Goal: Task Accomplishment & Management: Use online tool/utility

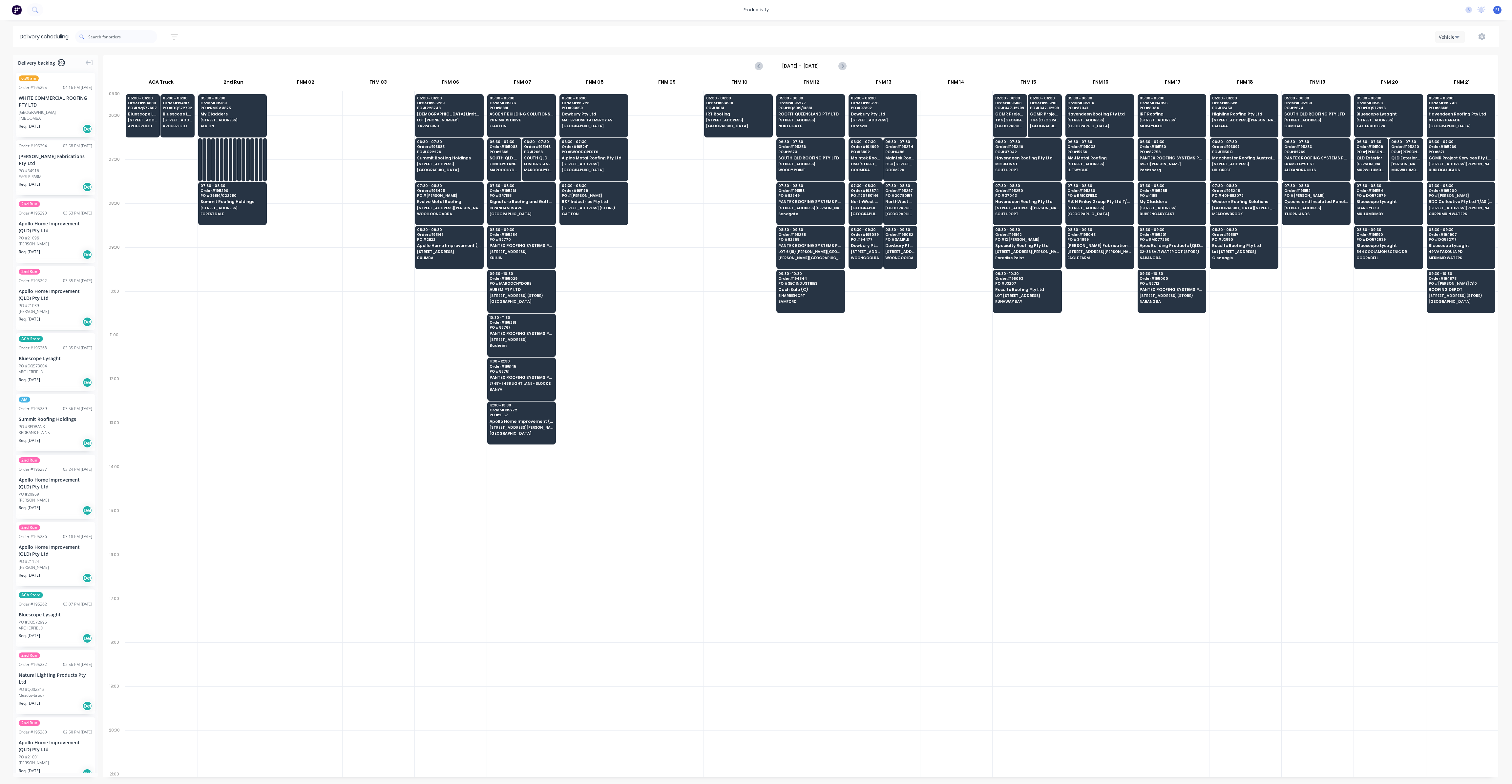
scroll to position [0, 1]
click at [920, 557] on div at bounding box center [956, 576] width 72 height 44
click at [255, 107] on span "PO # RMK V 3875" at bounding box center [232, 108] width 63 height 4
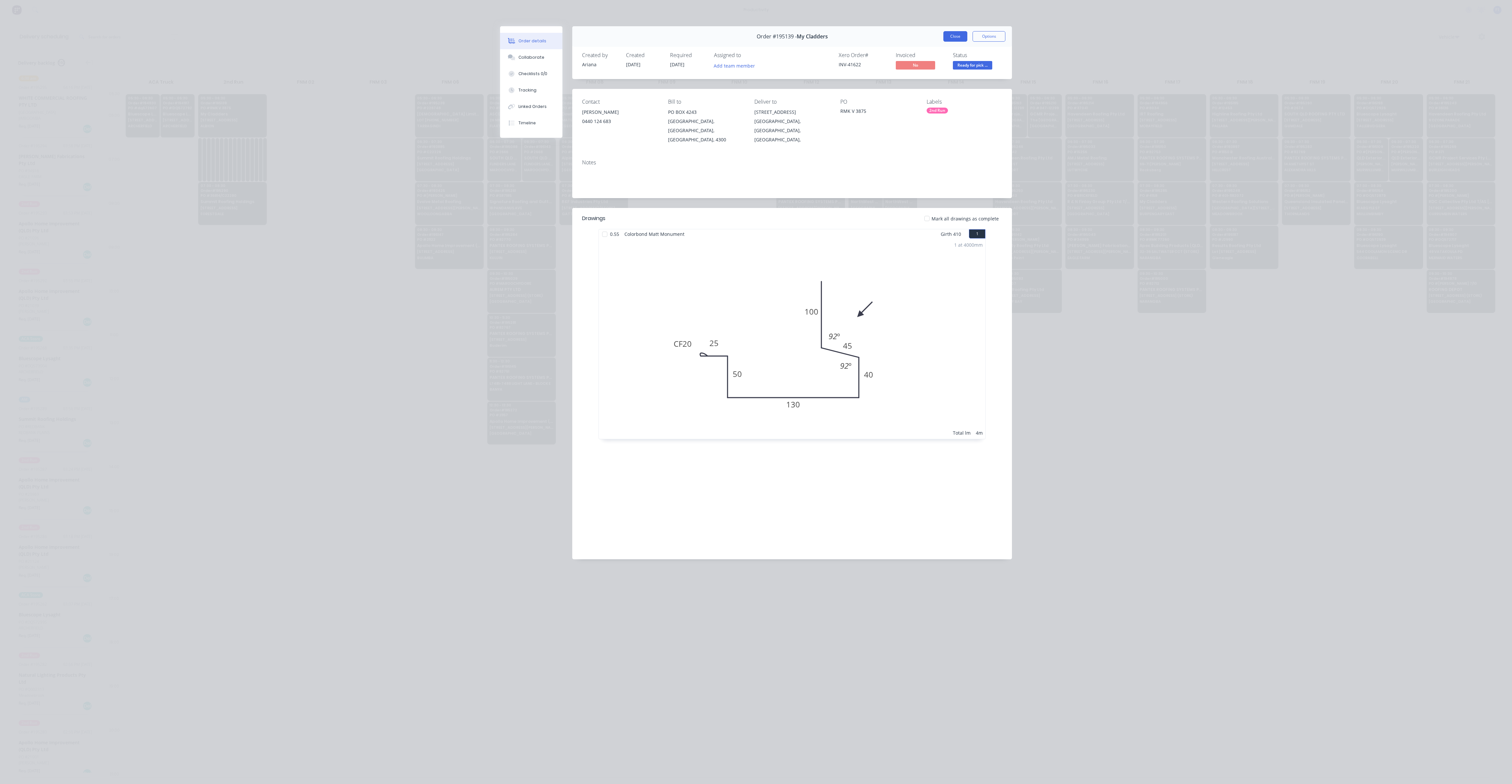
click at [951, 38] on button "Close" at bounding box center [955, 36] width 24 height 11
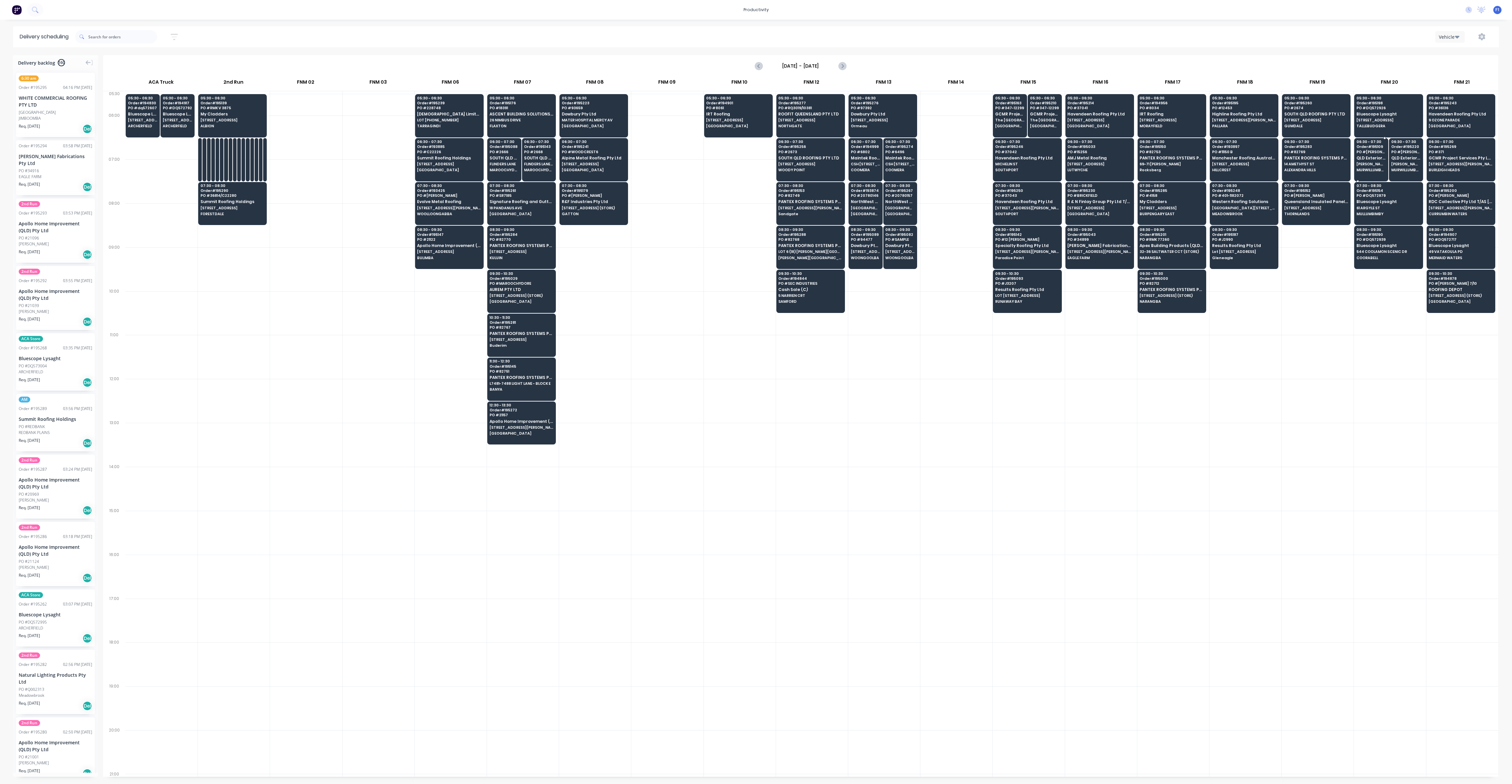
click at [1364, 170] on span "MURWILLUMBAH" at bounding box center [1371, 170] width 29 height 4
click at [1369, 157] on span "QLD Exterior solutions Pty Ltd" at bounding box center [1371, 158] width 29 height 4
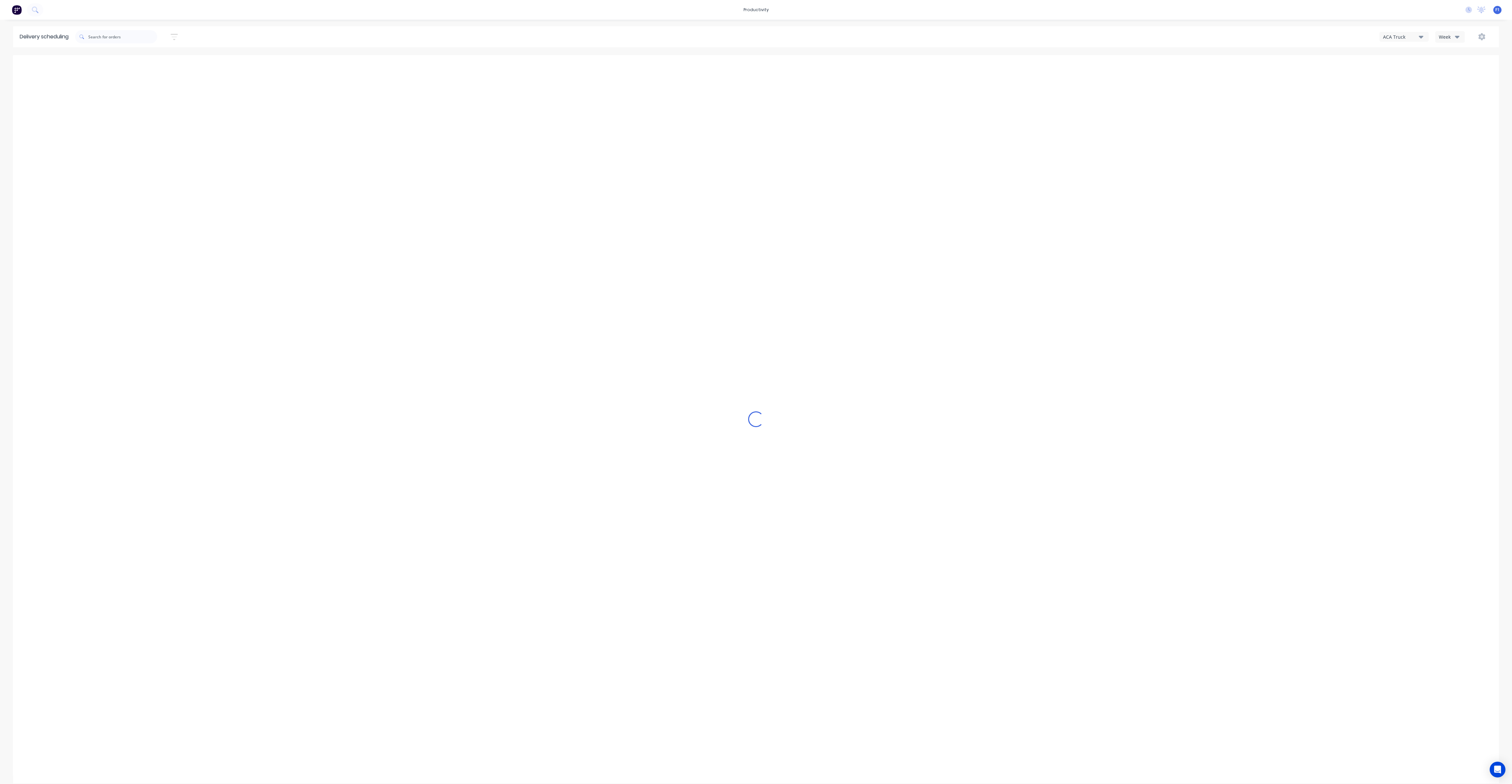
click at [1459, 35] on icon "button" at bounding box center [1457, 36] width 5 height 7
click at [1453, 67] on div "Vehicle" at bounding box center [1468, 67] width 65 height 13
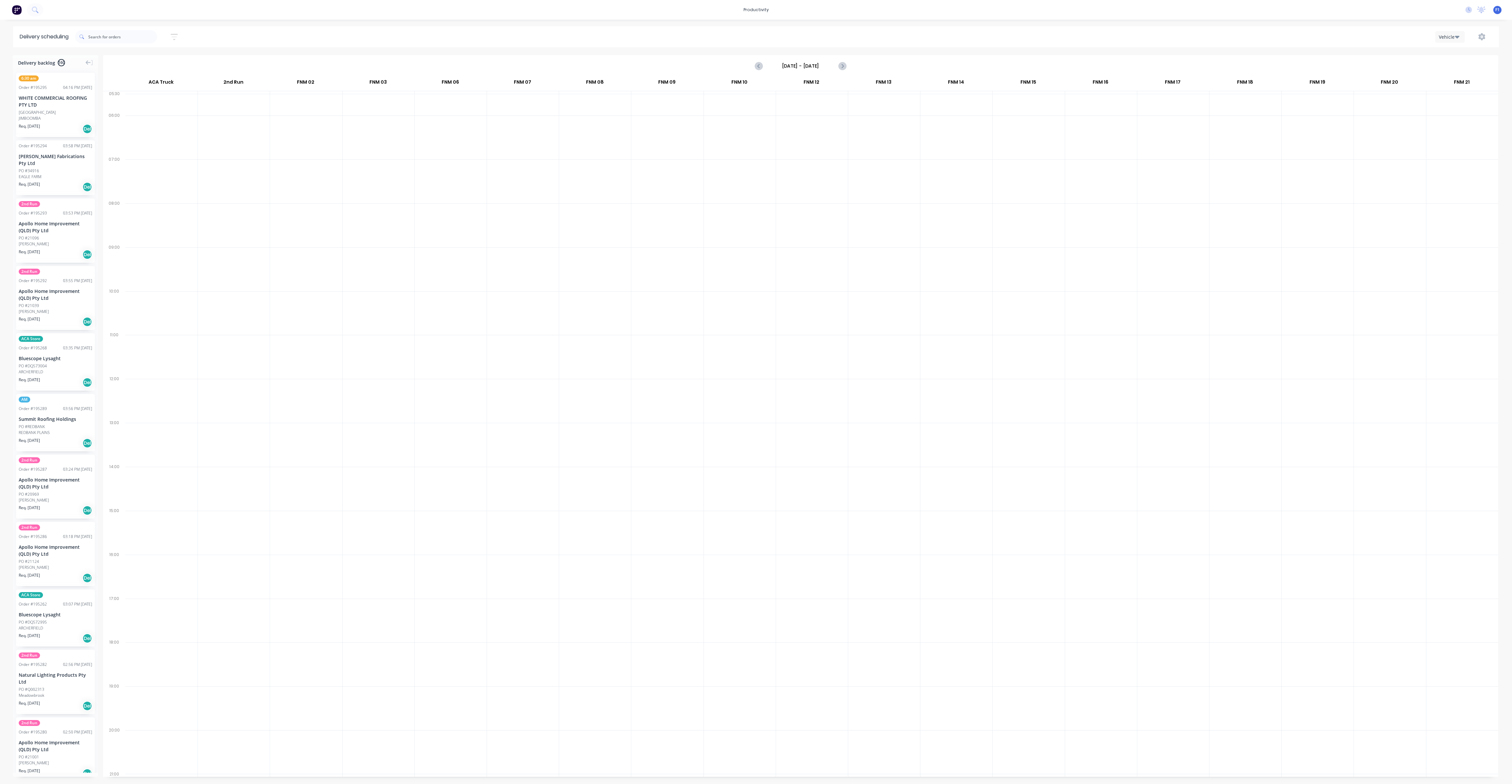
click at [825, 65] on input "[DATE] - [DATE]" at bounding box center [801, 66] width 65 height 10
click at [795, 121] on div "13" at bounding box center [790, 124] width 13 height 12
type input "[DATE] - [DATE]"
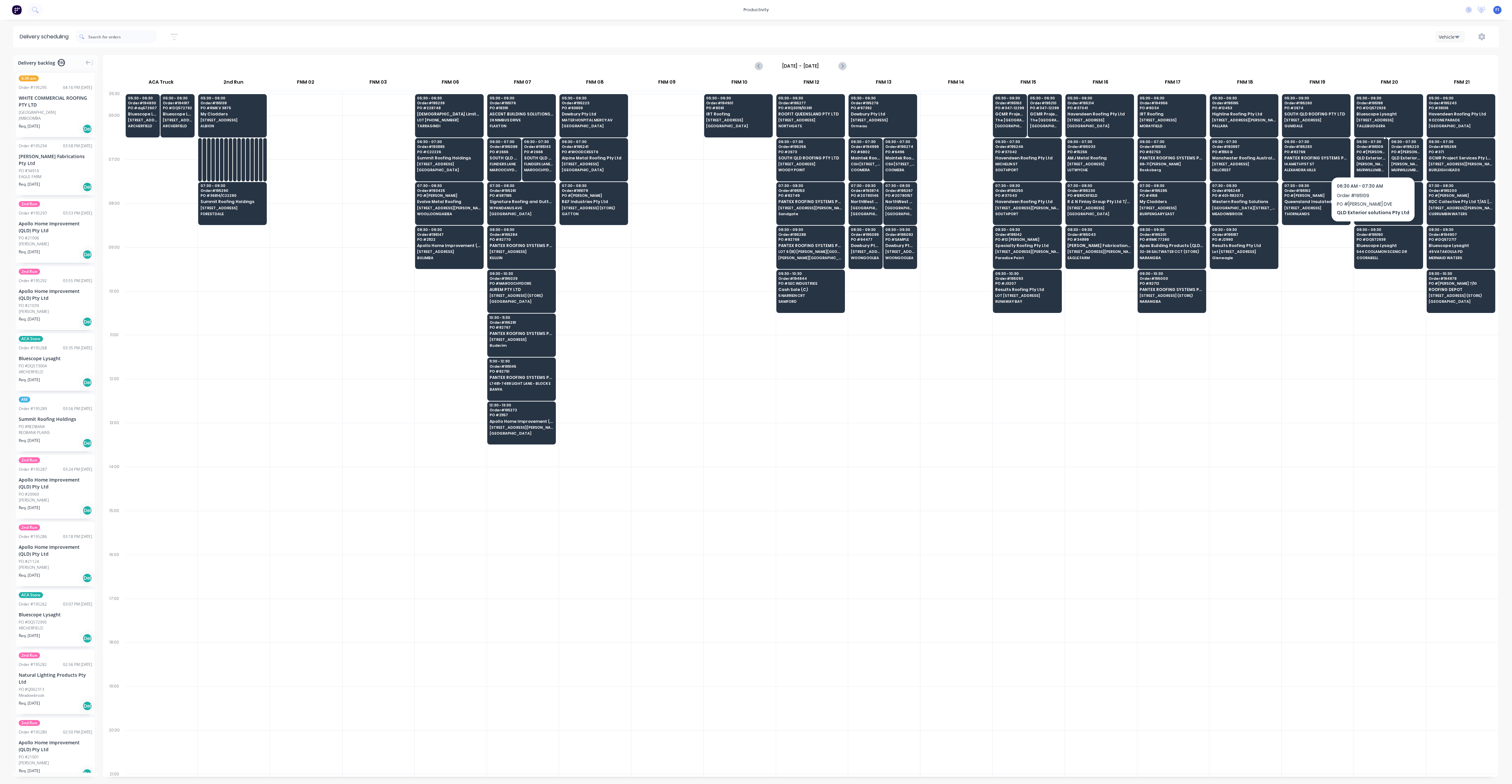
click at [1371, 152] on span "PO # LUNDBERG DVE" at bounding box center [1371, 151] width 29 height 4
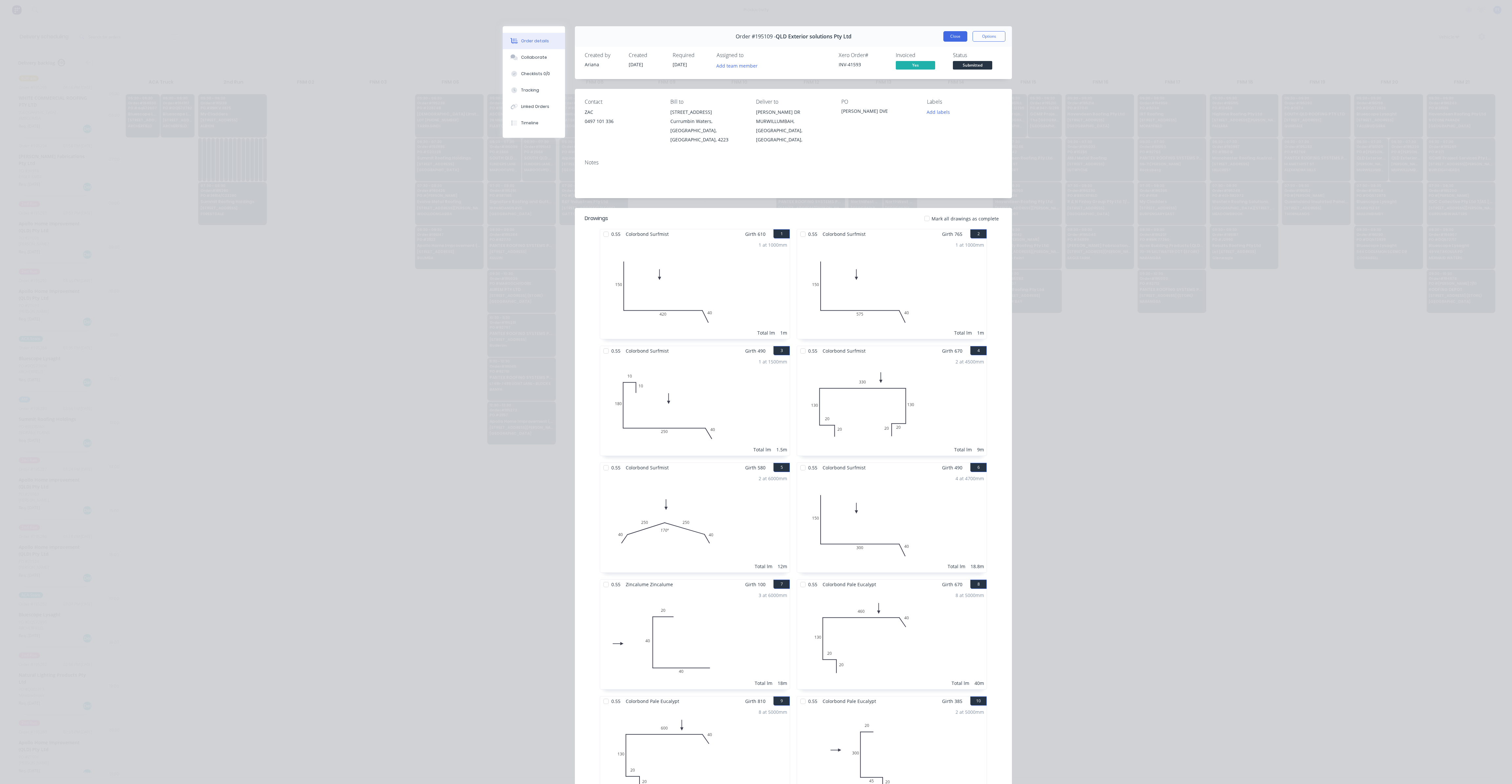
click at [953, 36] on button "Close" at bounding box center [955, 36] width 24 height 11
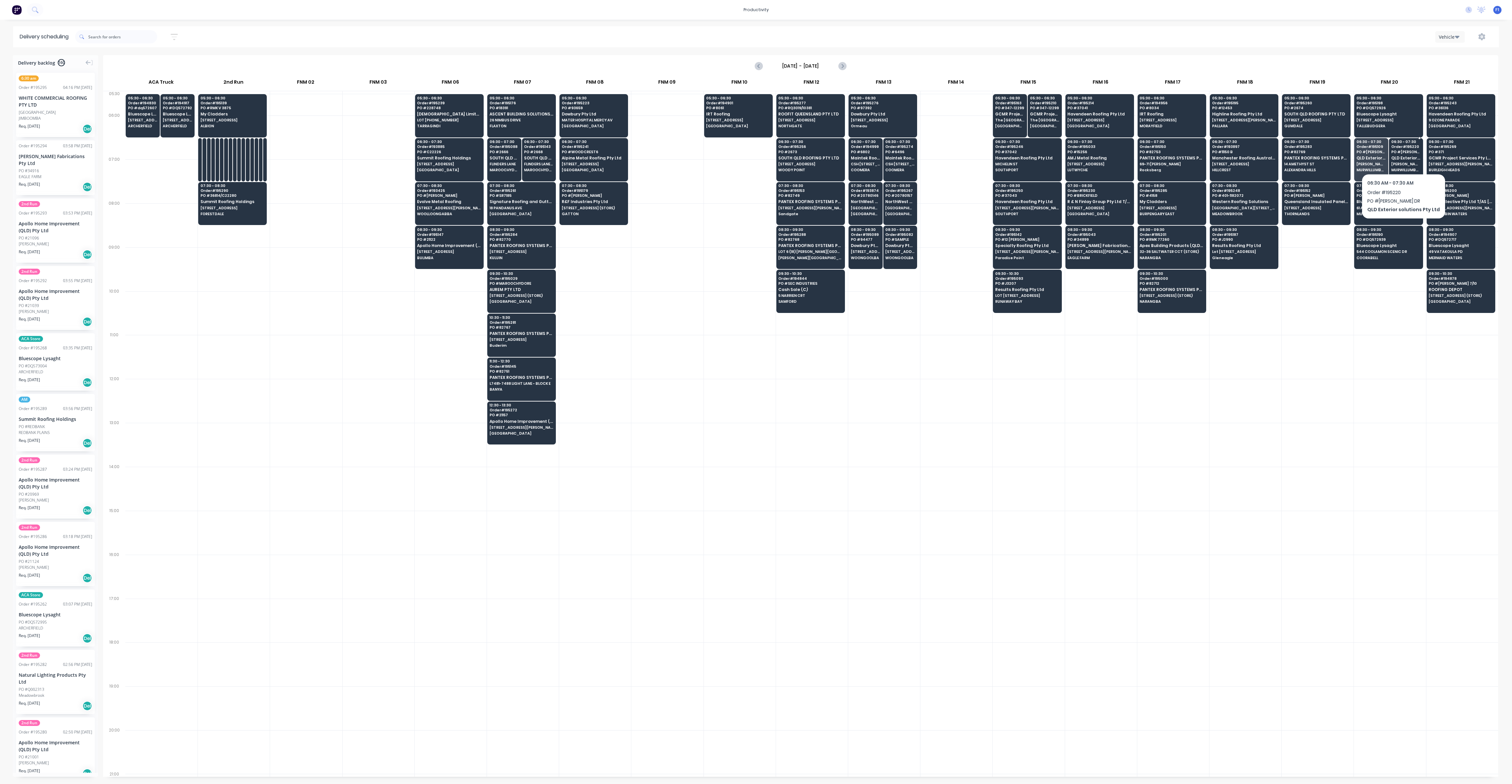
click at [1400, 157] on span "QLD Exterior solutions Pty Ltd" at bounding box center [1406, 158] width 29 height 4
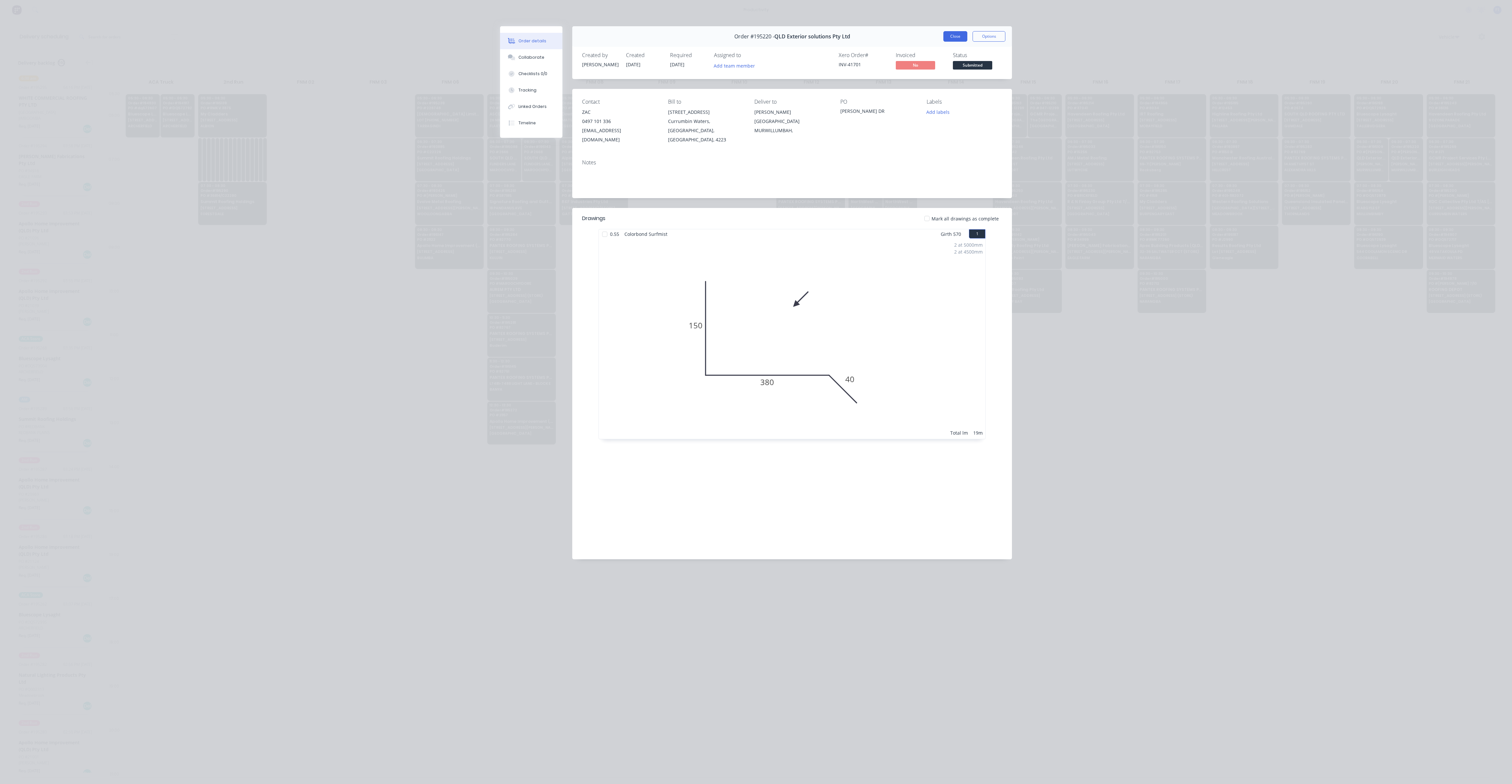
click at [958, 39] on button "Close" at bounding box center [955, 36] width 24 height 11
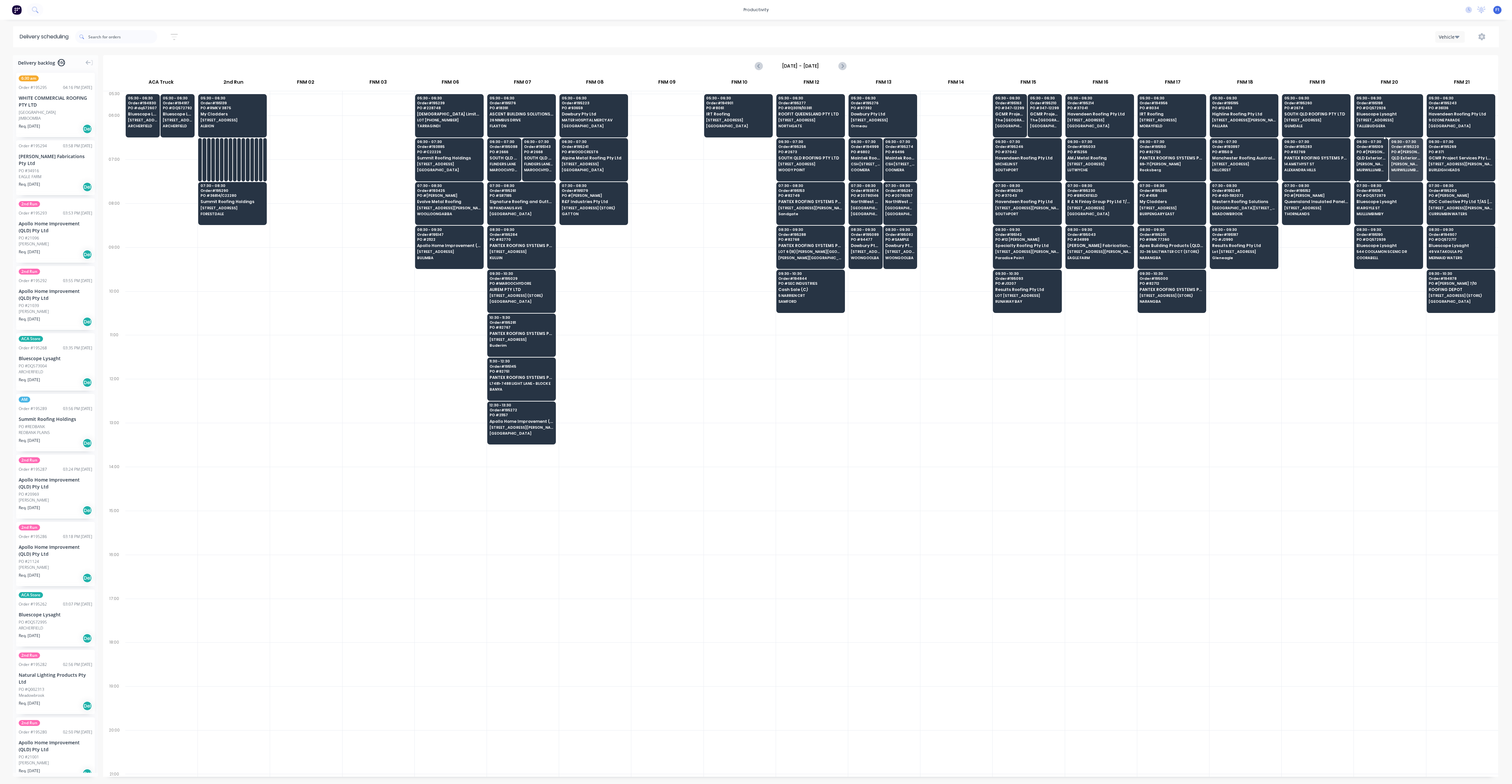
click at [1375, 164] on span "[PERSON_NAME] DR" at bounding box center [1371, 164] width 29 height 4
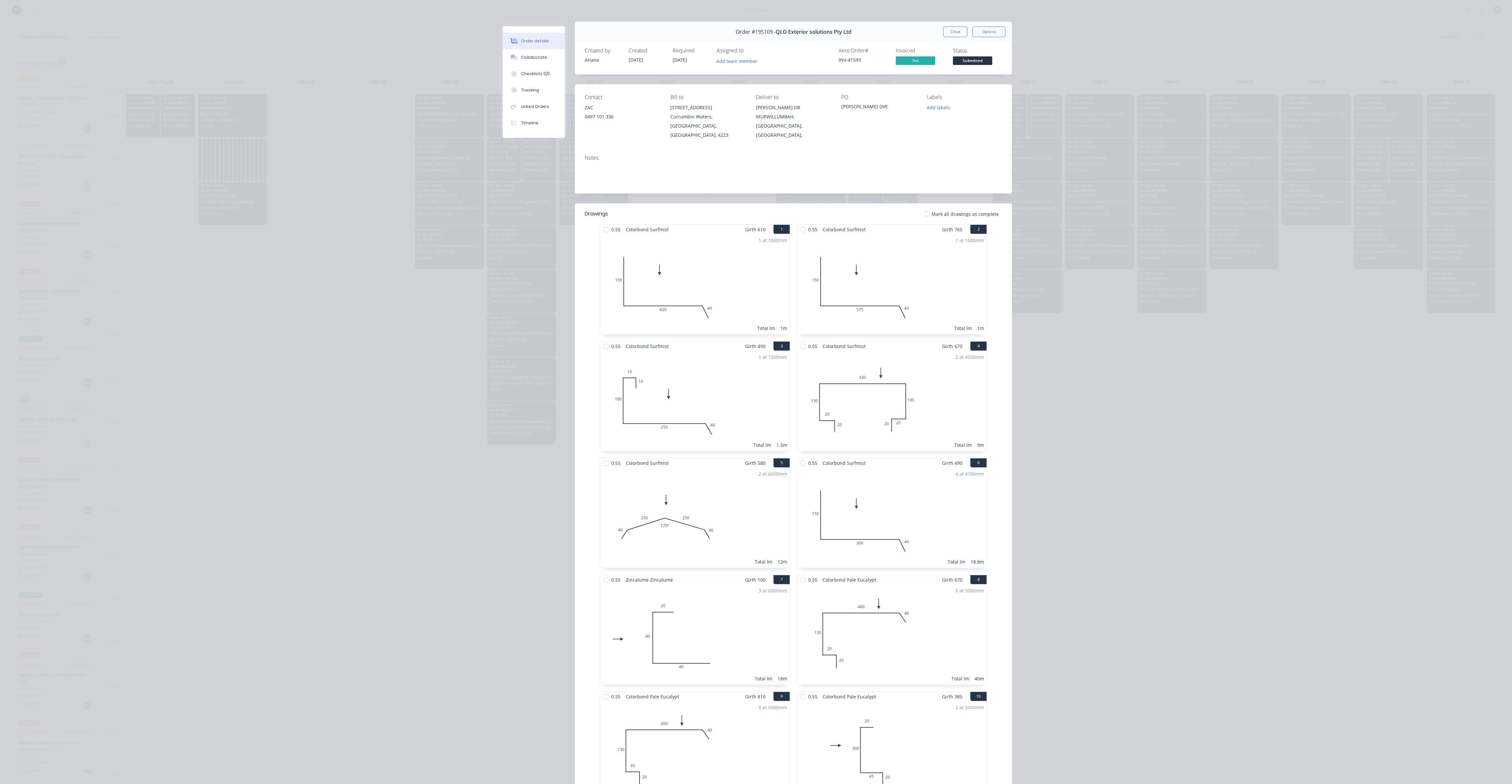
scroll to position [0, 0]
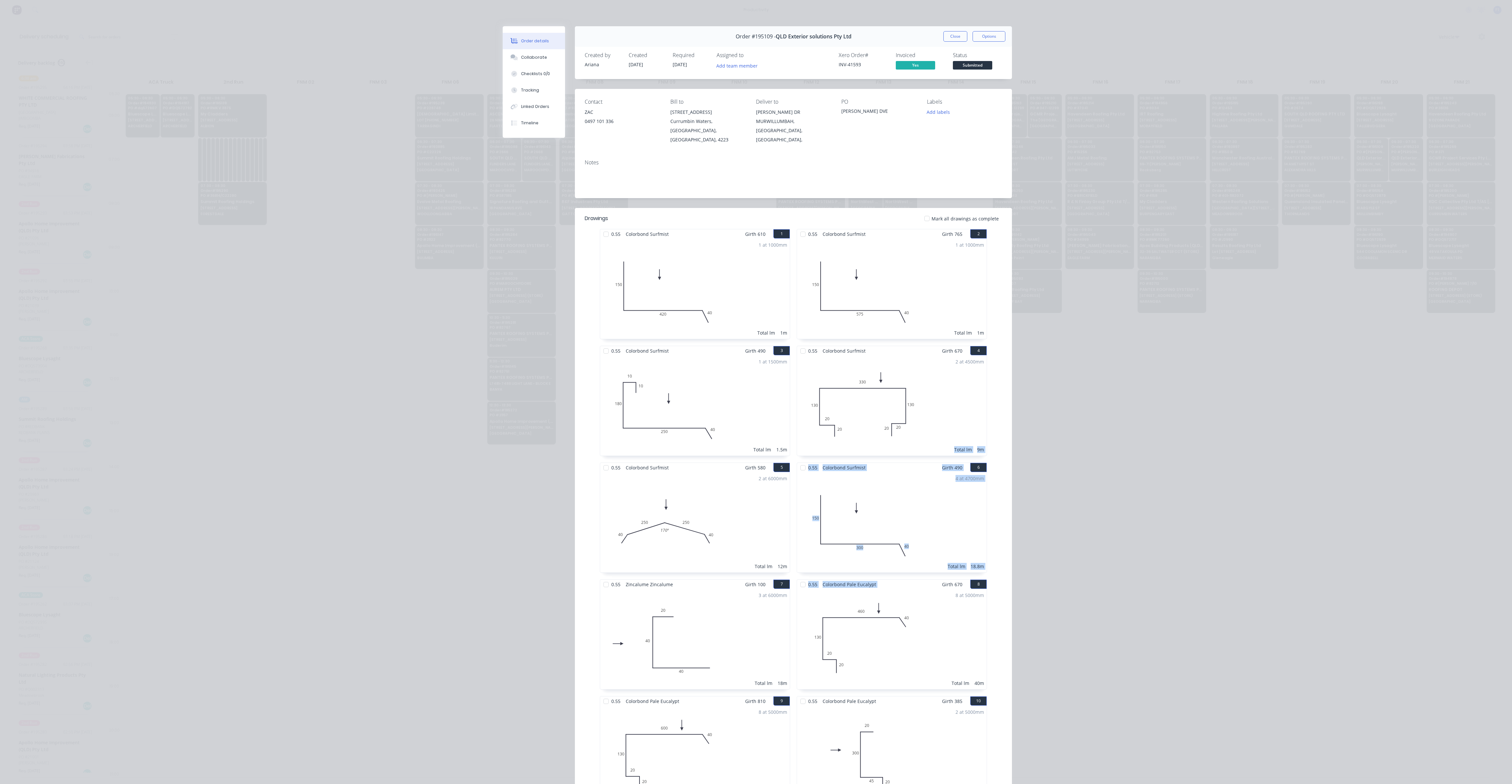
drag, startPoint x: 912, startPoint y: 573, endPoint x: 907, endPoint y: 428, distance: 145.1
click at [907, 428] on div "0.55 Colorbond Surfmist Girth 765 2 0 150 575 40 0 150 575 40 1 at 1000mm Total…" at bounding box center [892, 521] width 197 height 584
click at [1170, 521] on div "Order details Collaborate Checklists 0/0 Tracking Linked Orders Timeline Order …" at bounding box center [756, 392] width 1512 height 784
drag, startPoint x: 1174, startPoint y: 516, endPoint x: 954, endPoint y: 36, distance: 528.0
click at [954, 36] on button "Close" at bounding box center [955, 36] width 24 height 11
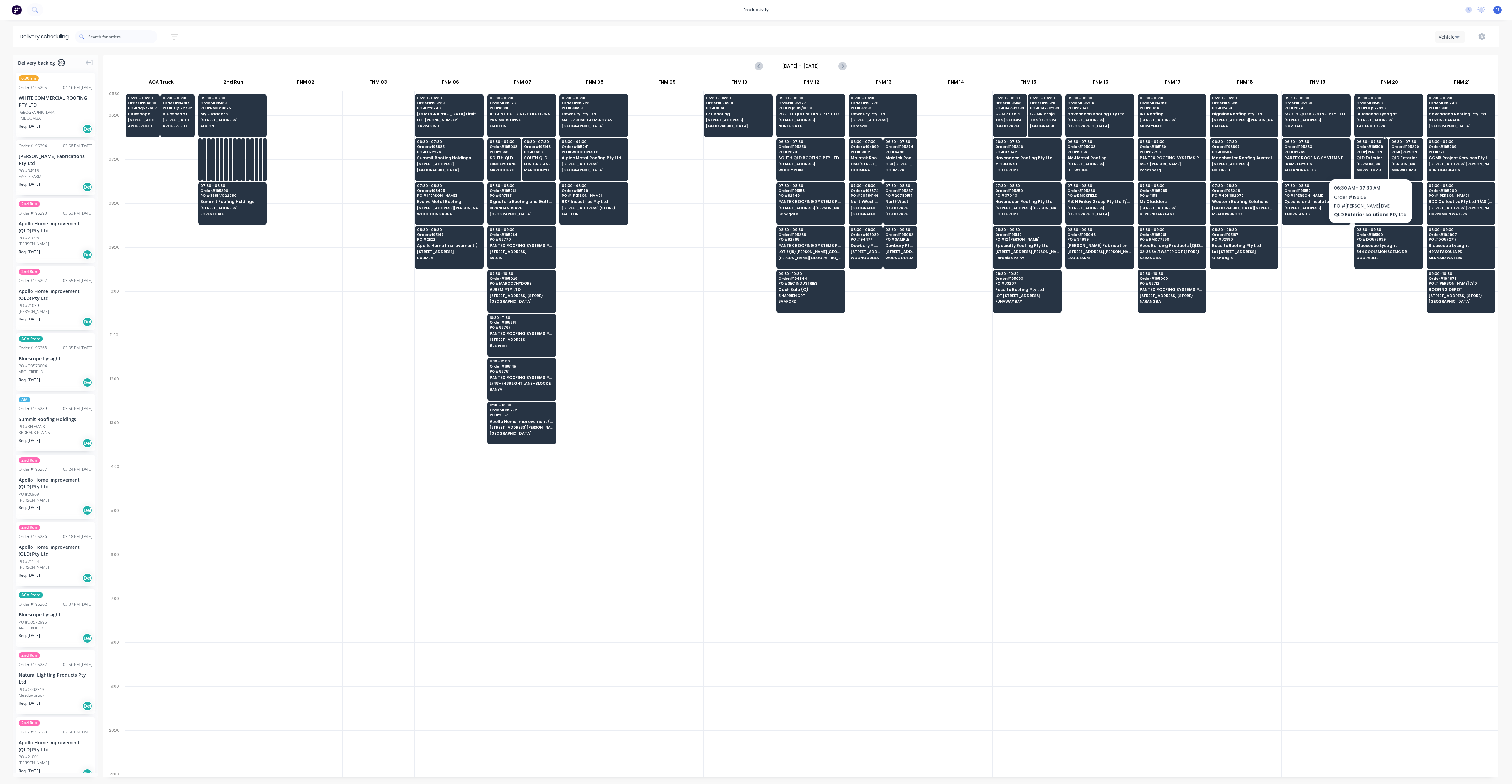
click at [1367, 162] on span "[PERSON_NAME] DR" at bounding box center [1371, 164] width 29 height 4
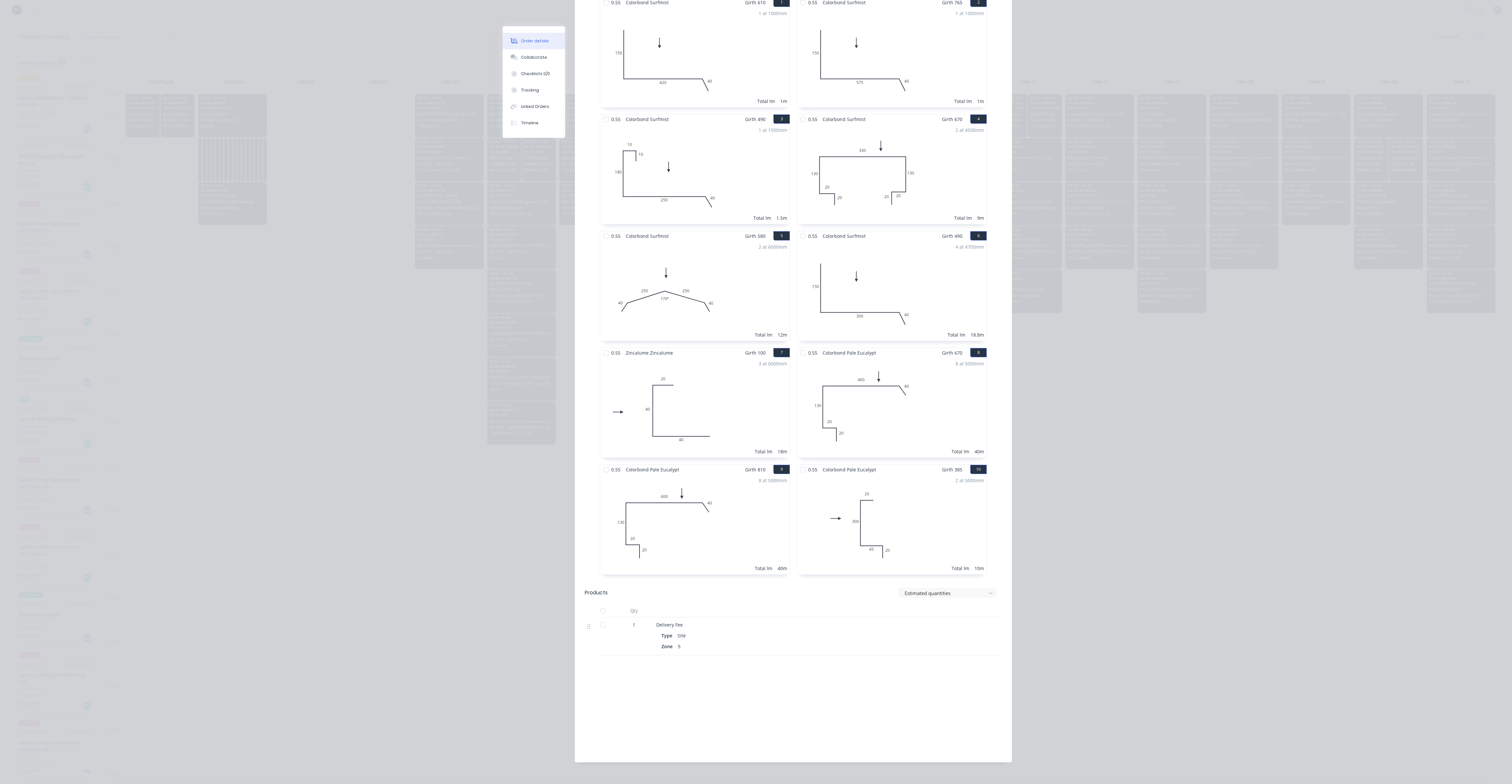
scroll to position [232, 0]
click at [531, 64] on button "Collaborate" at bounding box center [534, 58] width 62 height 16
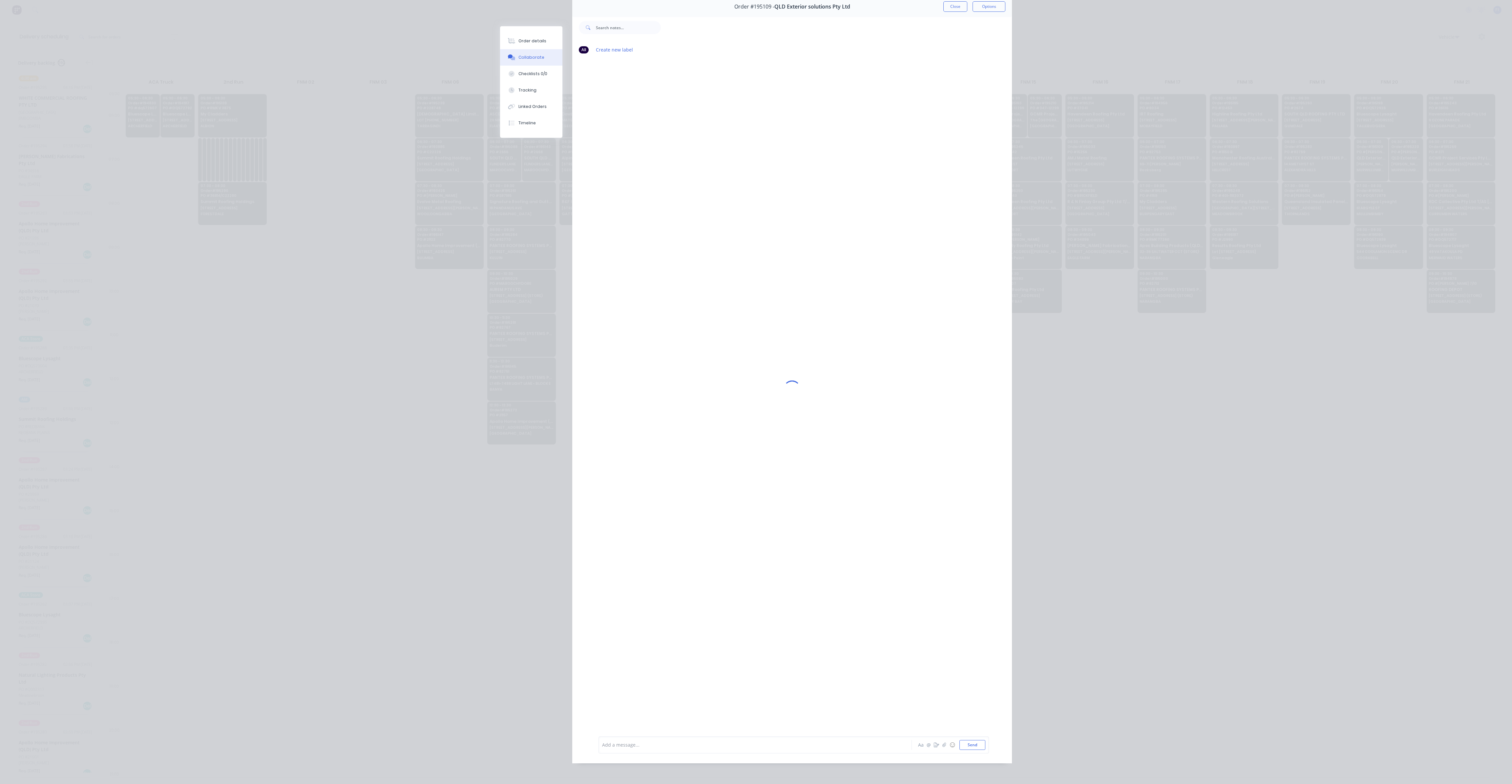
scroll to position [0, 0]
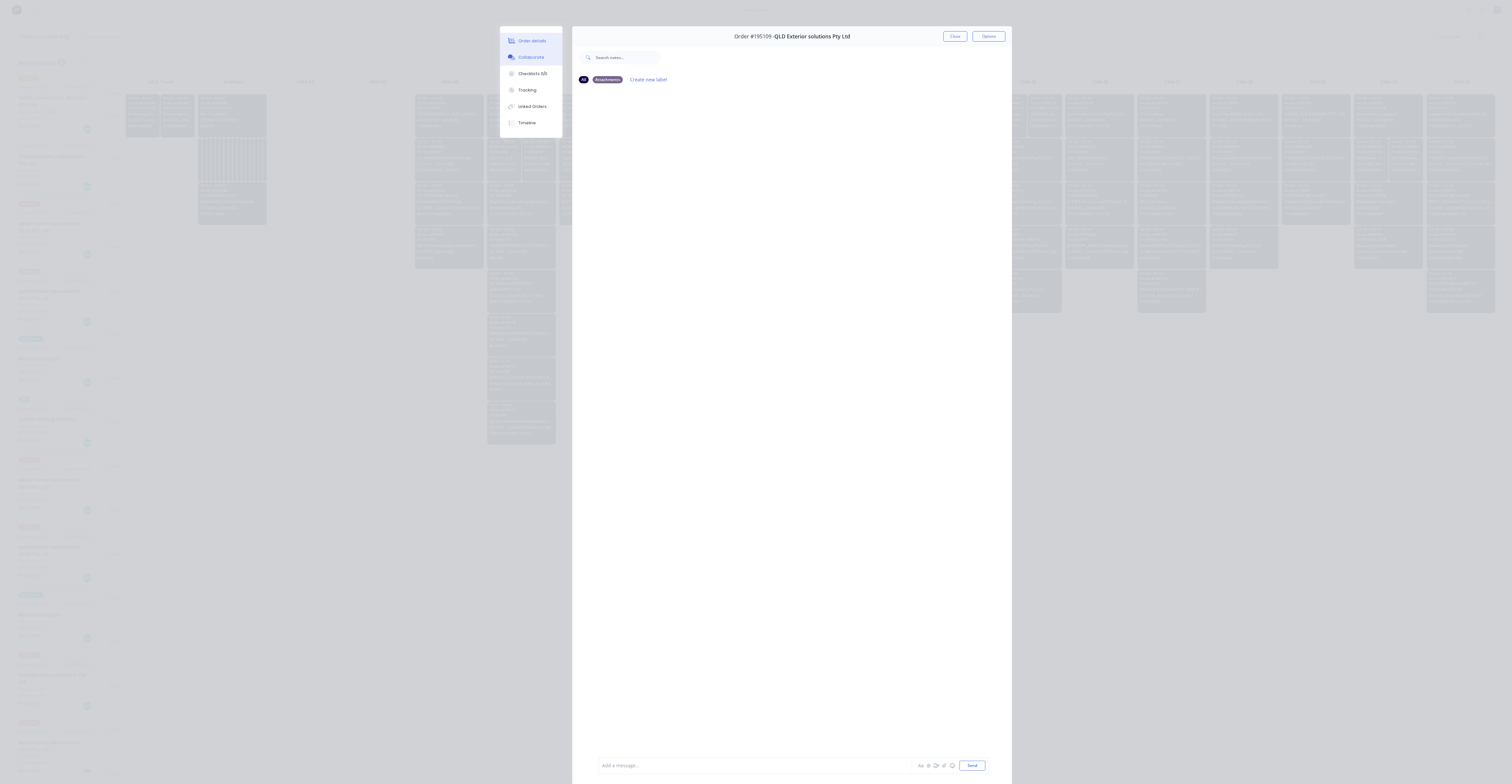
click at [536, 42] on div "Order details" at bounding box center [532, 41] width 28 height 6
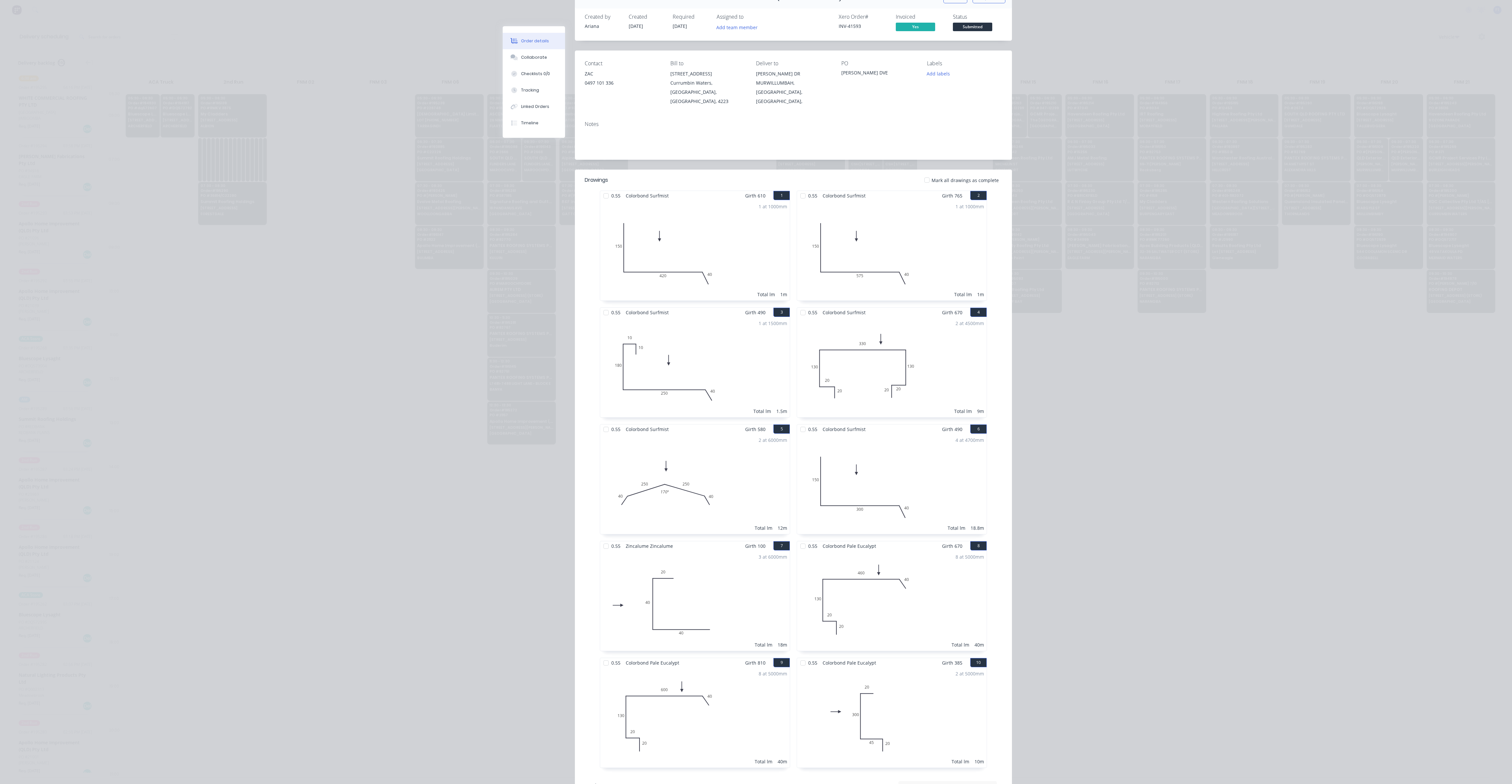
scroll to position [49, 0]
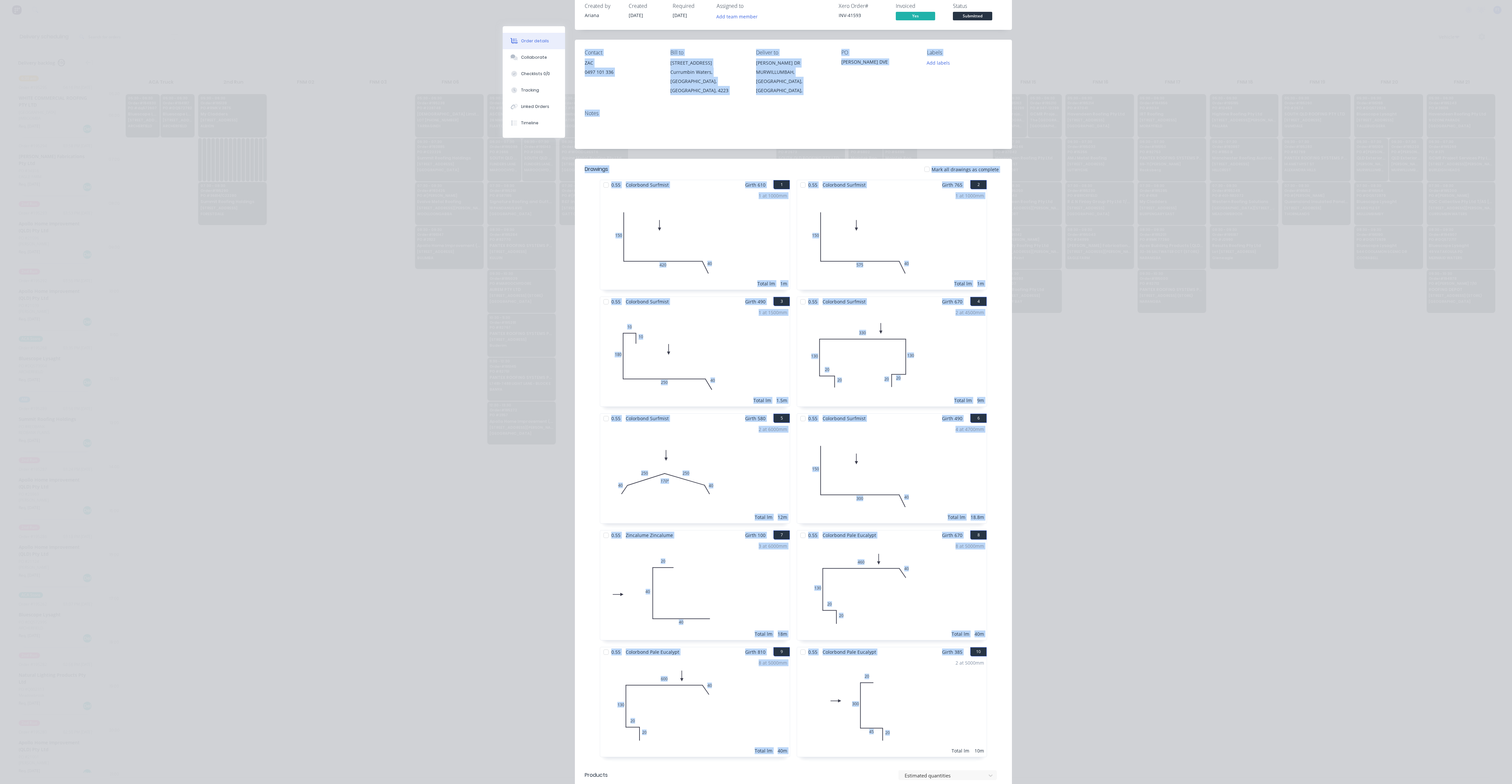
drag, startPoint x: 571, startPoint y: 33, endPoint x: 1018, endPoint y: 740, distance: 836.5
click at [1018, 740] on div "Order details Collaborate Checklists 0/0 Tracking Linked Orders Timeline Order …" at bounding box center [756, 392] width 1512 height 784
drag, startPoint x: 1240, startPoint y: 581, endPoint x: 1227, endPoint y: 575, distance: 14.3
click at [1240, 580] on div "Order details Collaborate Checklists 0/0 Tracking Linked Orders Timeline Order …" at bounding box center [756, 392] width 1512 height 784
click at [1127, 486] on div "Order details Collaborate Checklists 0/0 Tracking Linked Orders Timeline Order …" at bounding box center [756, 392] width 1512 height 784
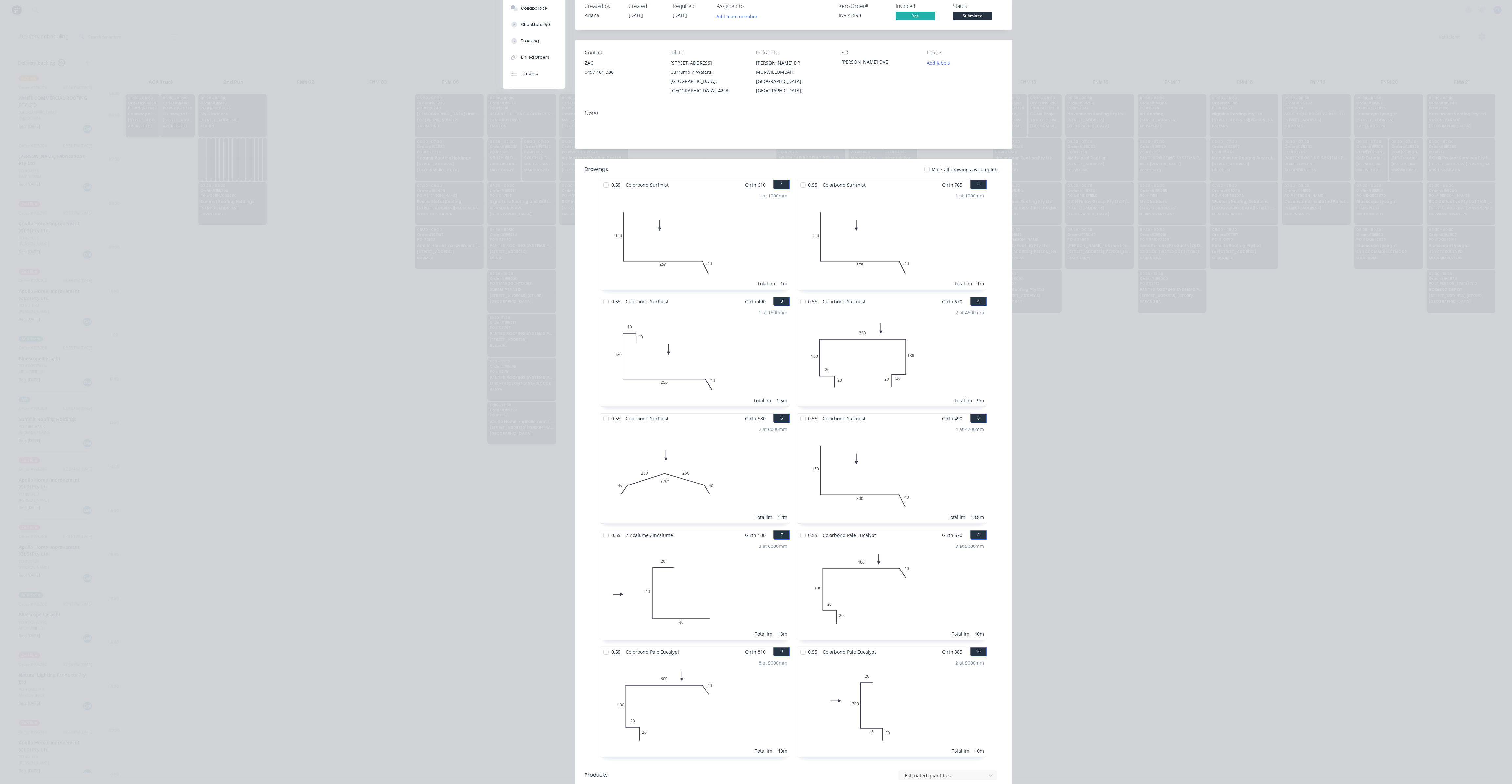
click at [1127, 486] on div "Order details Collaborate Checklists 0/0 Tracking Linked Orders Timeline Order …" at bounding box center [756, 392] width 1512 height 784
drag, startPoint x: 1161, startPoint y: 388, endPoint x: 1308, endPoint y: 427, distance: 152.1
click at [1338, 438] on div "Order details Collaborate Checklists 0/0 Tracking Linked Orders Timeline Order …" at bounding box center [756, 392] width 1512 height 784
click at [1272, 155] on div "Order details Collaborate Checklists 0/0 Tracking Linked Orders Timeline Order …" at bounding box center [756, 392] width 1512 height 784
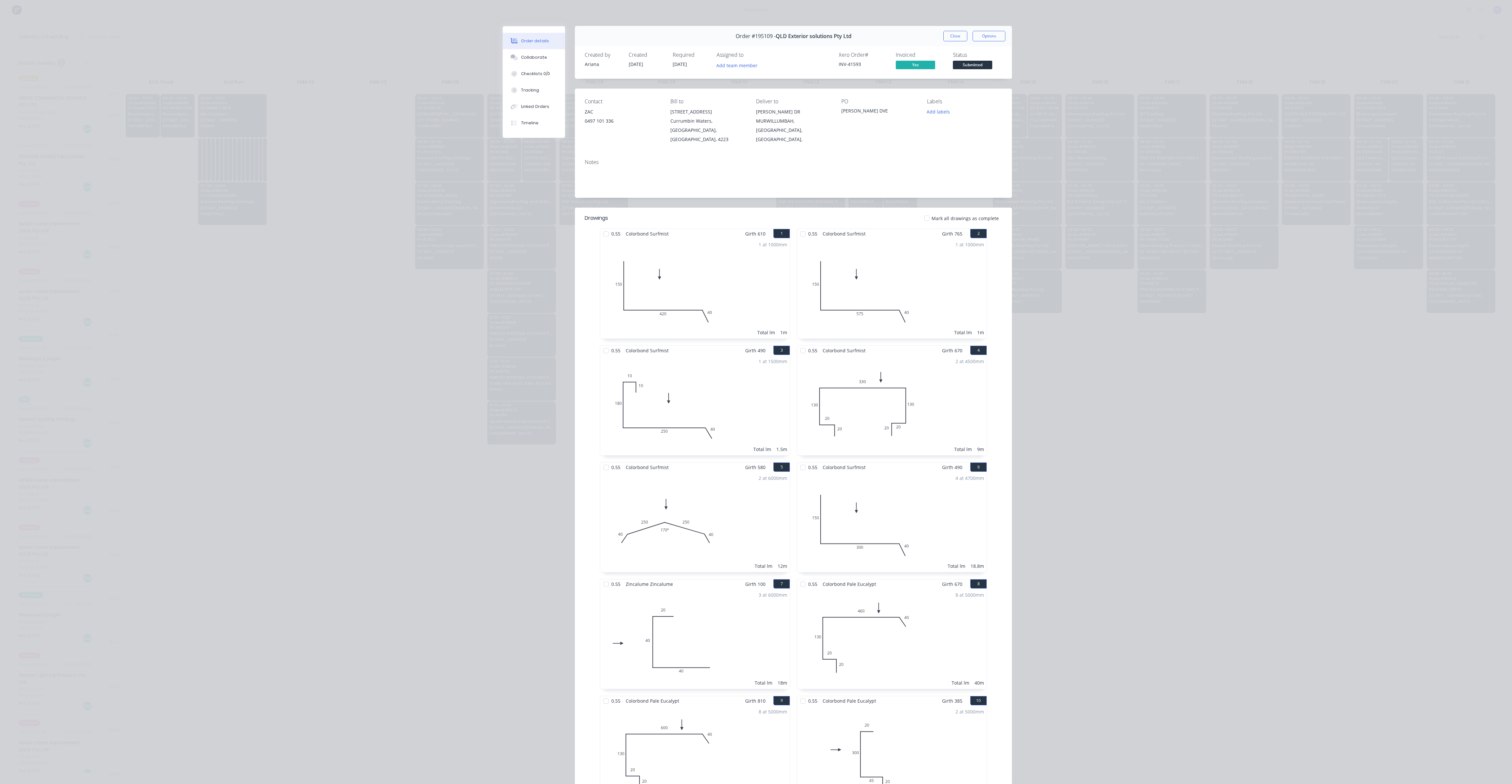
scroll to position [0, 0]
click at [987, 36] on button "Options" at bounding box center [989, 36] width 33 height 11
click at [968, 79] on div "Delivery Docket" at bounding box center [971, 79] width 57 height 9
click at [968, 79] on div "Standard" at bounding box center [971, 79] width 57 height 9
click at [1117, 457] on div "Order details Collaborate Checklists 0/0 Tracking Linked Orders Timeline Order …" at bounding box center [756, 392] width 1512 height 784
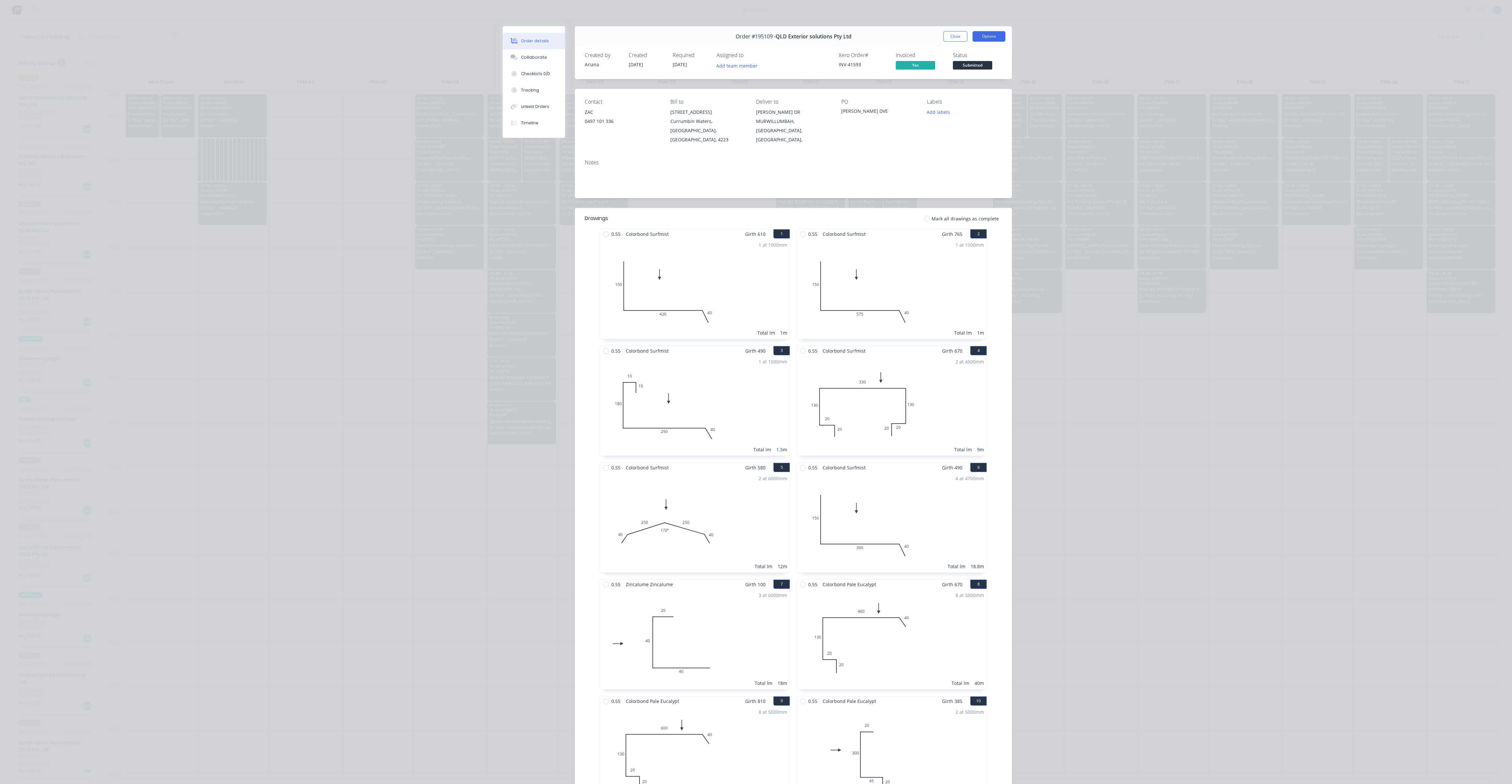
click at [981, 41] on button "Options" at bounding box center [989, 36] width 33 height 11
click at [962, 90] on div "Custom" at bounding box center [971, 93] width 57 height 9
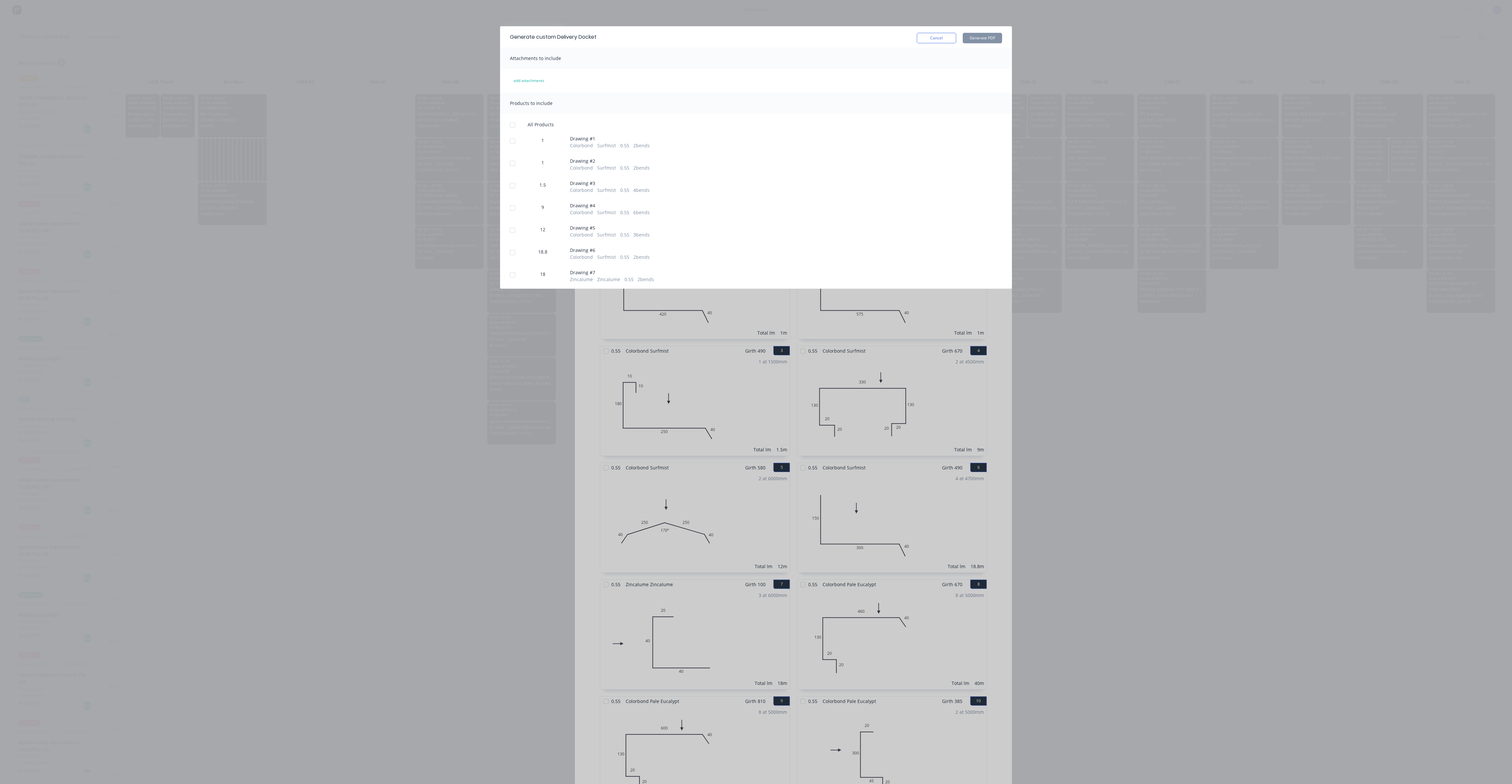
click at [514, 124] on div at bounding box center [512, 125] width 13 height 13
click at [934, 39] on button "Cancel" at bounding box center [936, 38] width 39 height 11
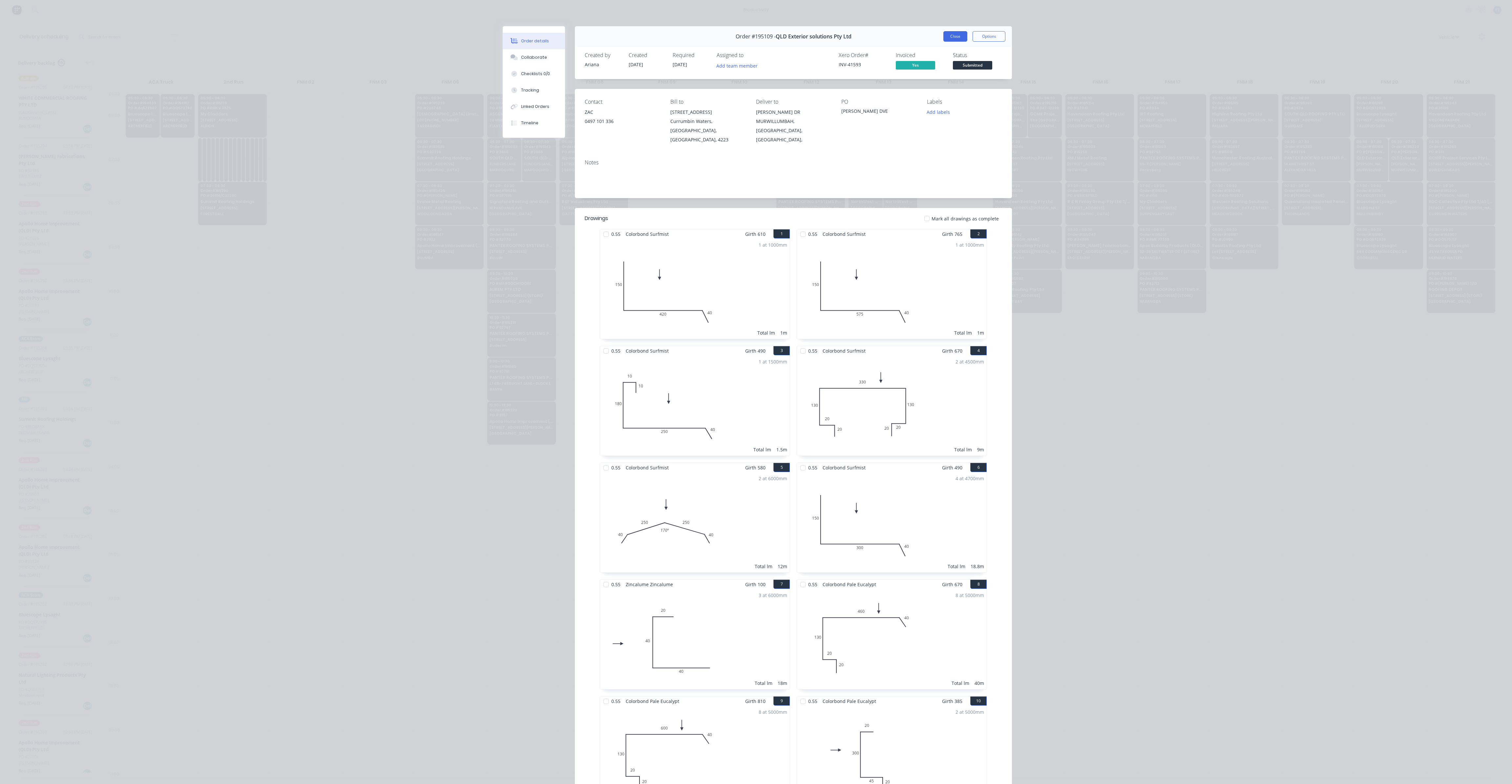
click at [952, 37] on button "Close" at bounding box center [955, 36] width 24 height 11
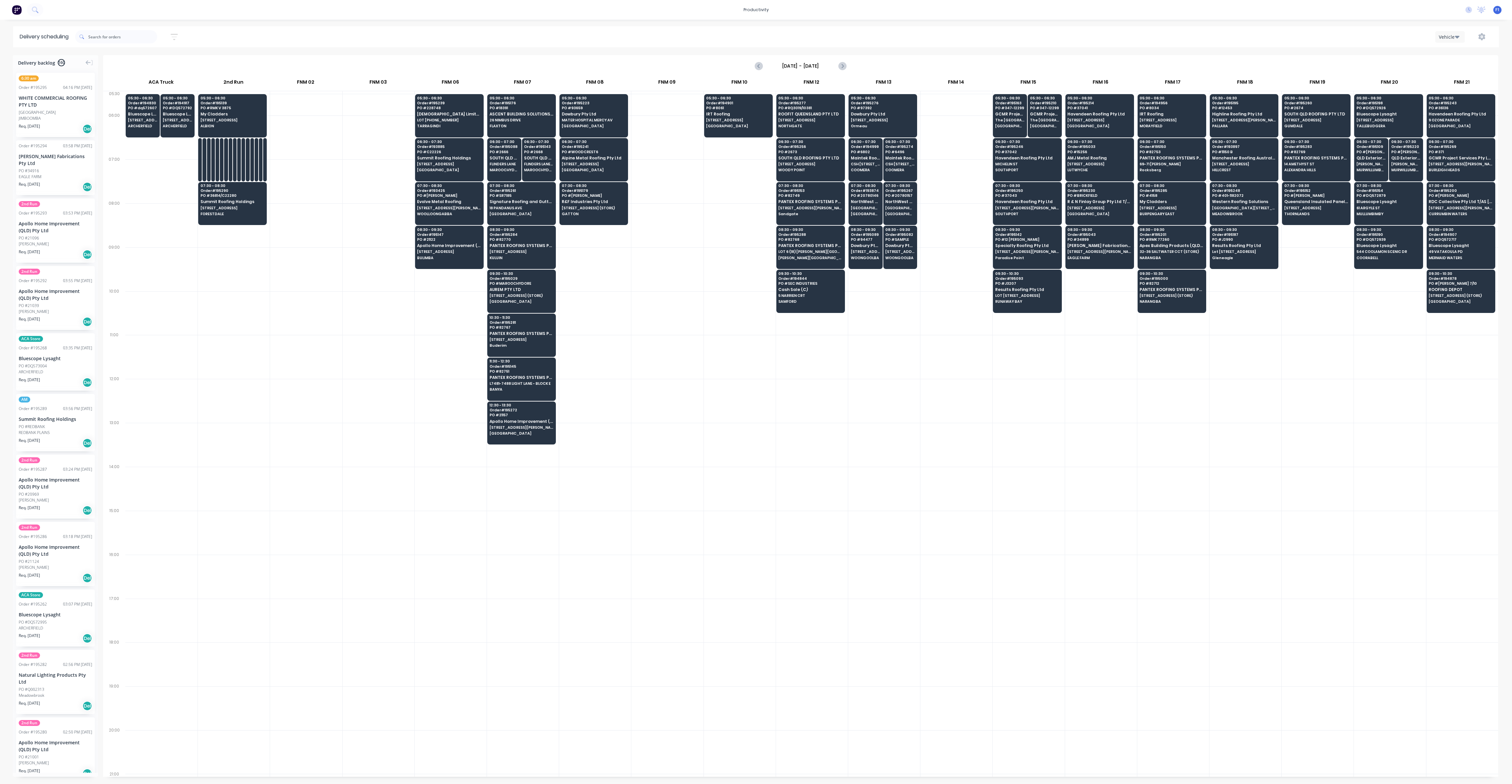
click at [1476, 39] on button "button" at bounding box center [1482, 37] width 21 height 12
click at [1459, 55] on div "Run Sheet" at bounding box center [1461, 54] width 50 height 9
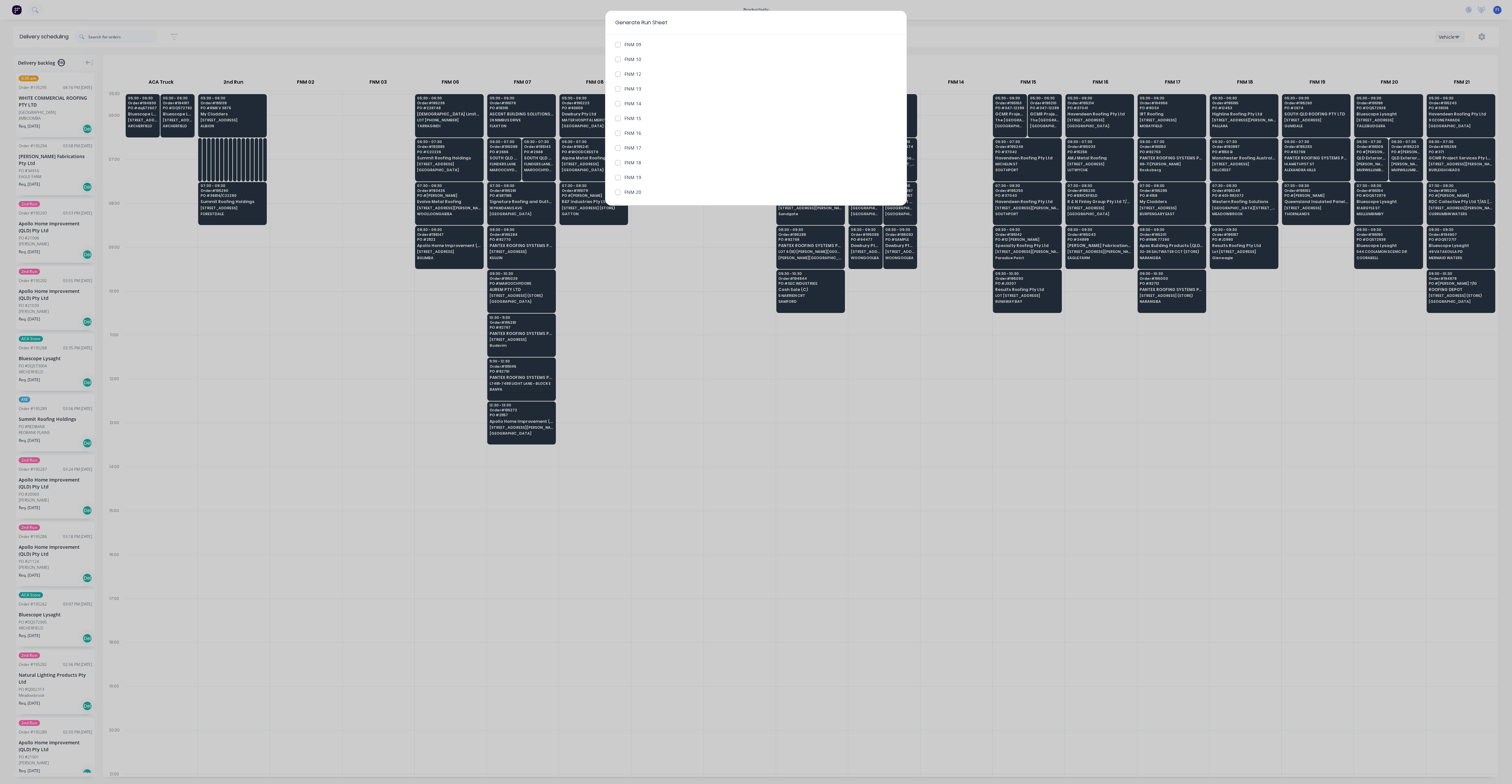
scroll to position [223, 0]
click at [632, 150] on label "FNM 20" at bounding box center [633, 151] width 17 height 7
click at [620, 150] on 20 "FNM 20" at bounding box center [617, 151] width 5 height 6
checkbox 20 "true"
click at [642, 191] on button "Generate run sheet" at bounding box center [640, 190] width 49 height 11
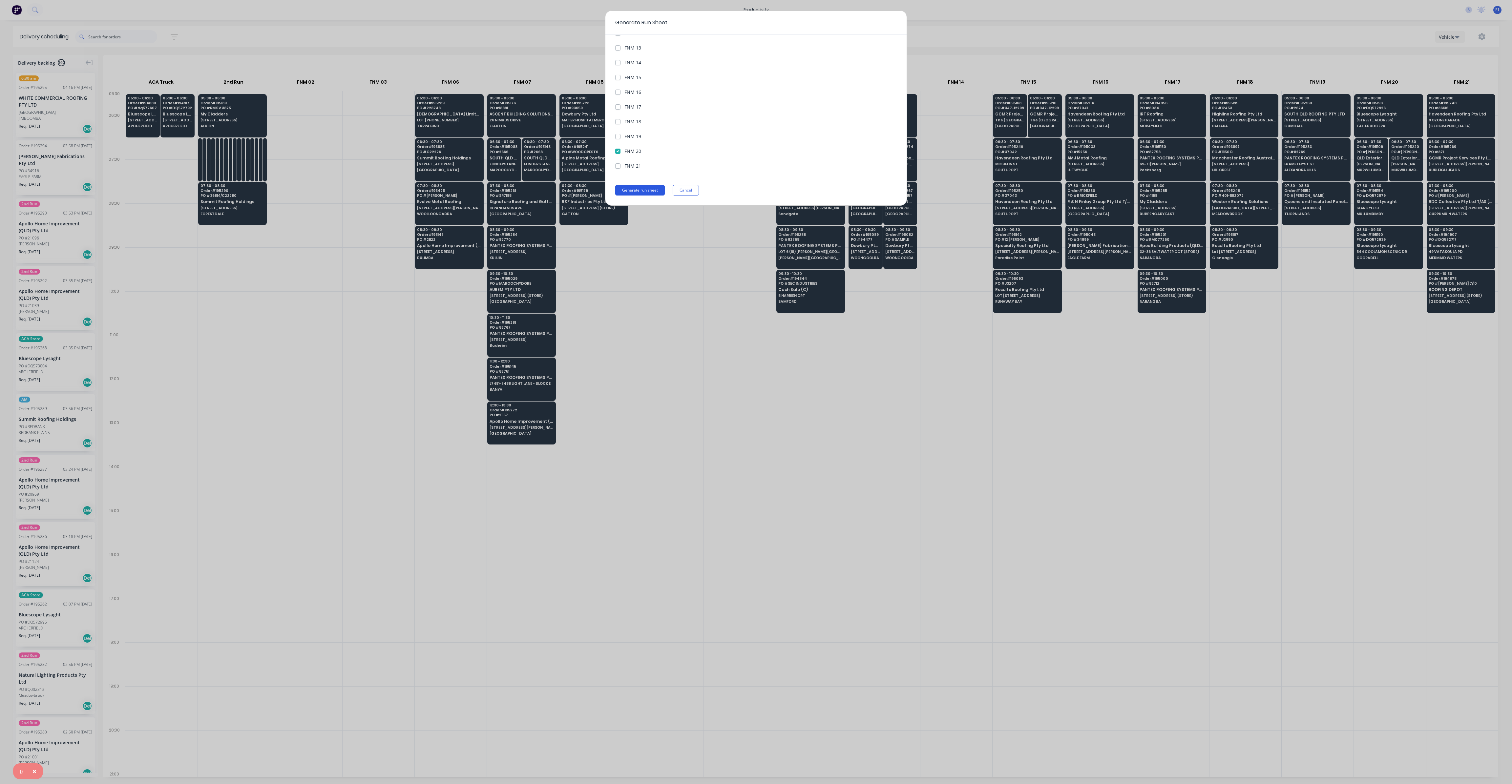
click at [644, 190] on button "Generate run sheet" at bounding box center [640, 190] width 49 height 11
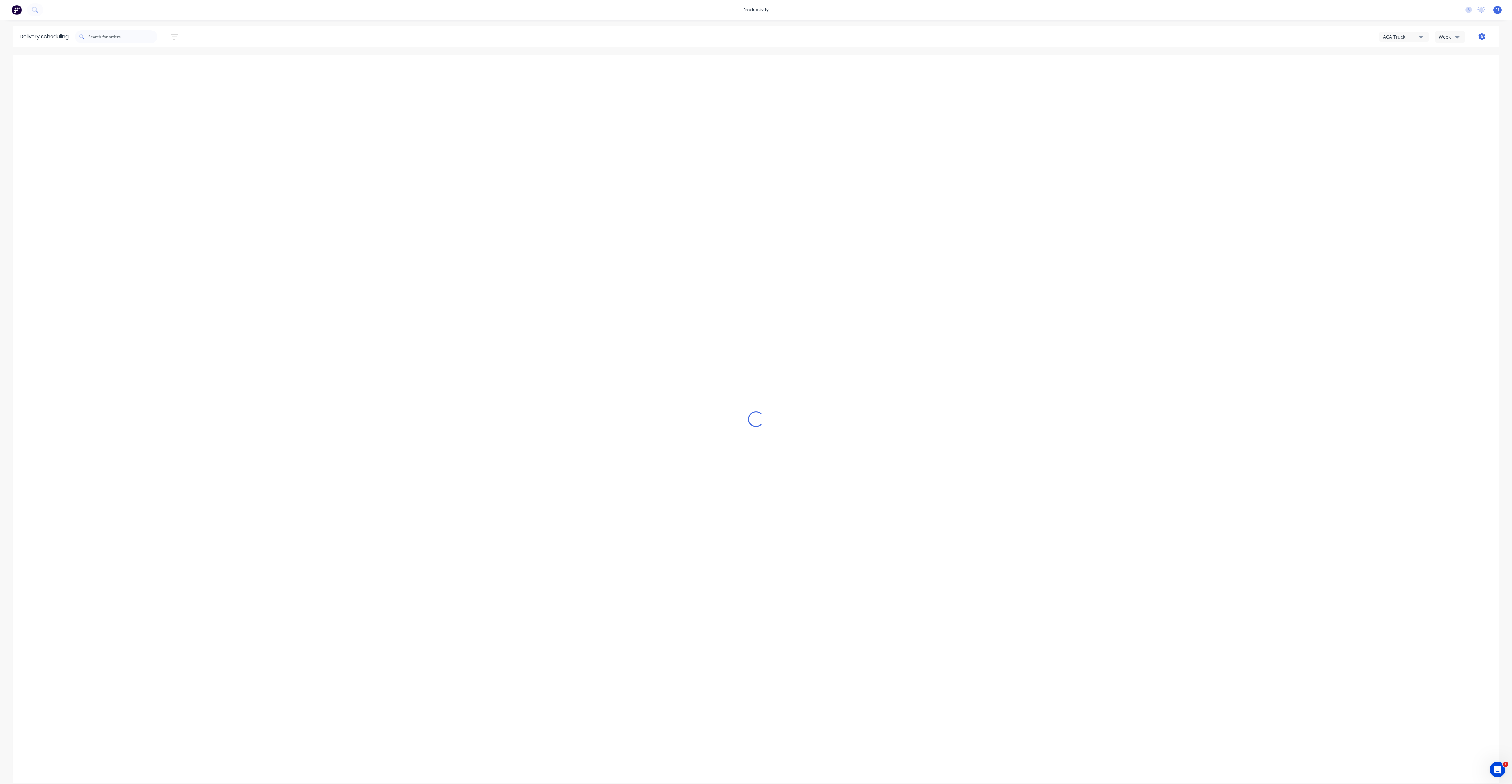
click at [1481, 35] on icon "button" at bounding box center [1482, 36] width 7 height 7
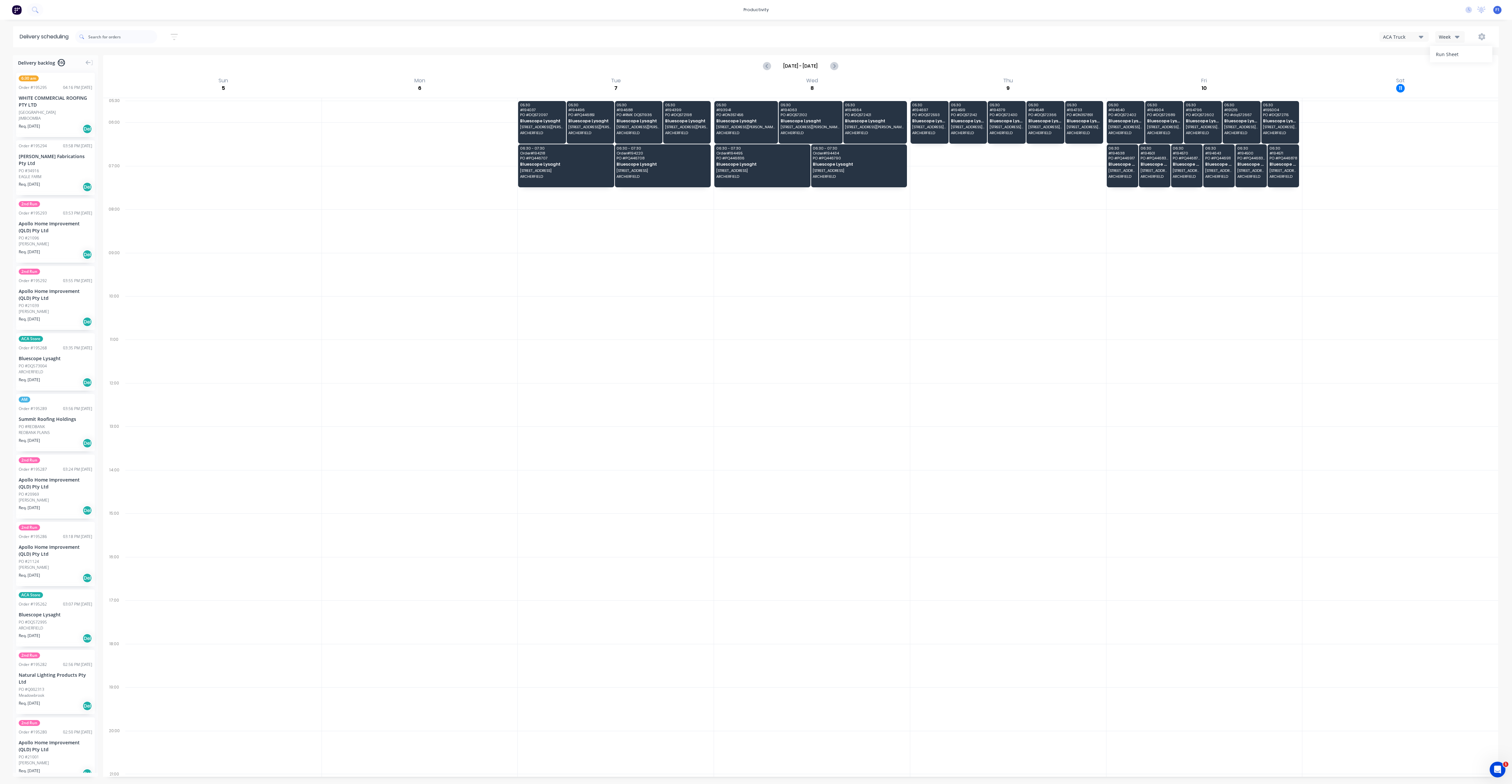
click at [1446, 38] on div "Week" at bounding box center [1448, 37] width 19 height 7
click at [1446, 67] on div "Vehicle" at bounding box center [1468, 67] width 65 height 13
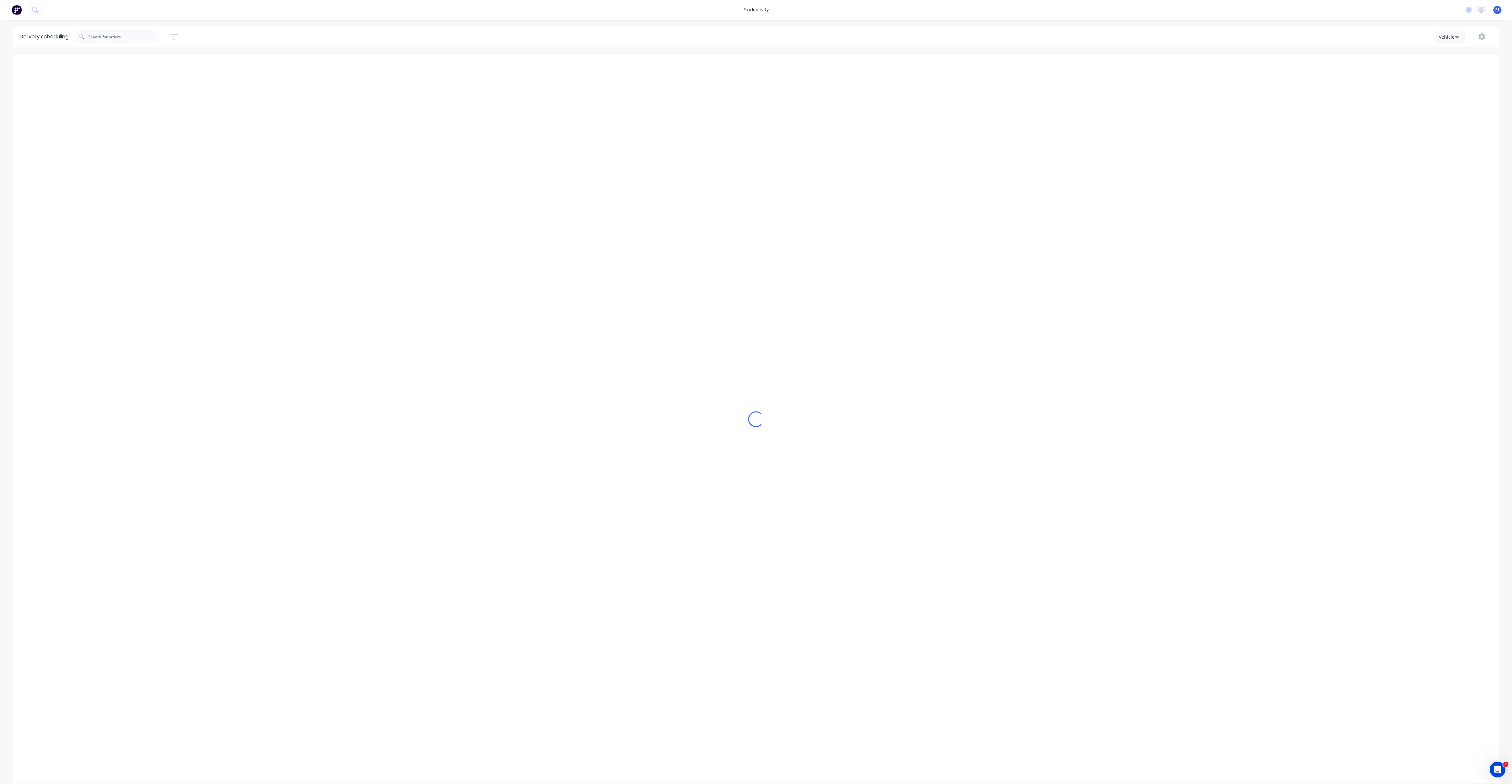
scroll to position [0, 1]
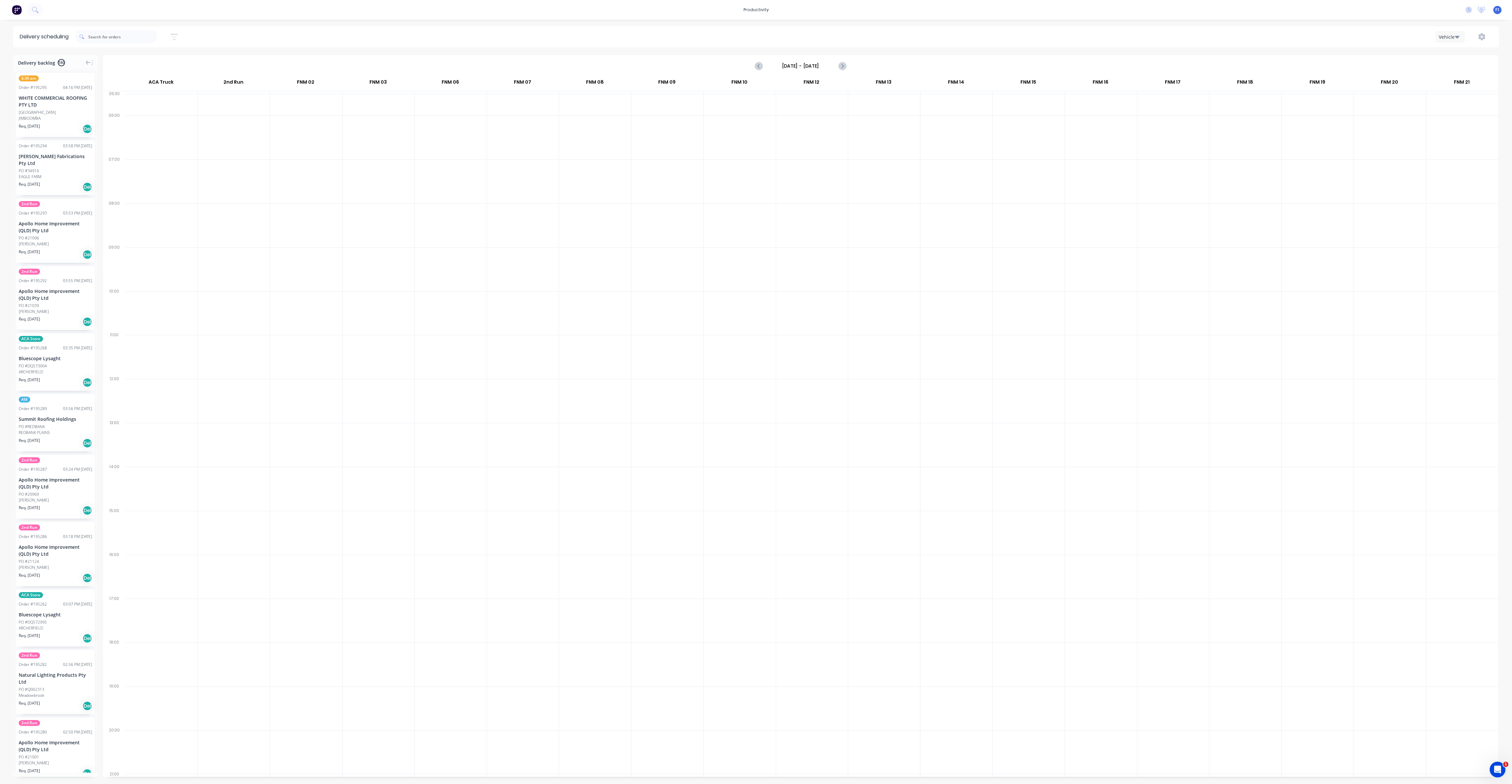
click at [826, 63] on input "[DATE] - [DATE]" at bounding box center [801, 66] width 65 height 10
click at [787, 124] on div "13" at bounding box center [790, 124] width 10 height 10
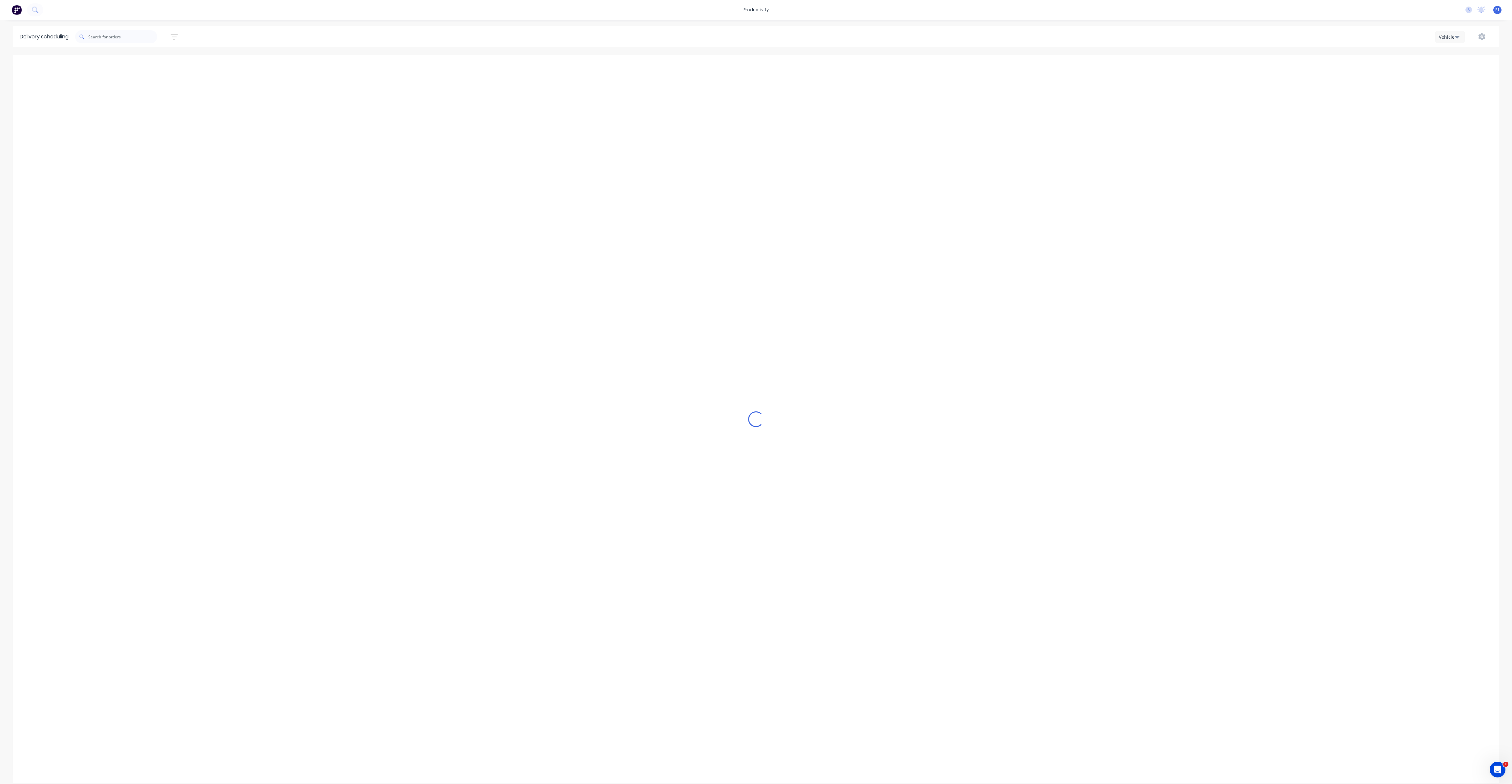
type input "[DATE] - [DATE]"
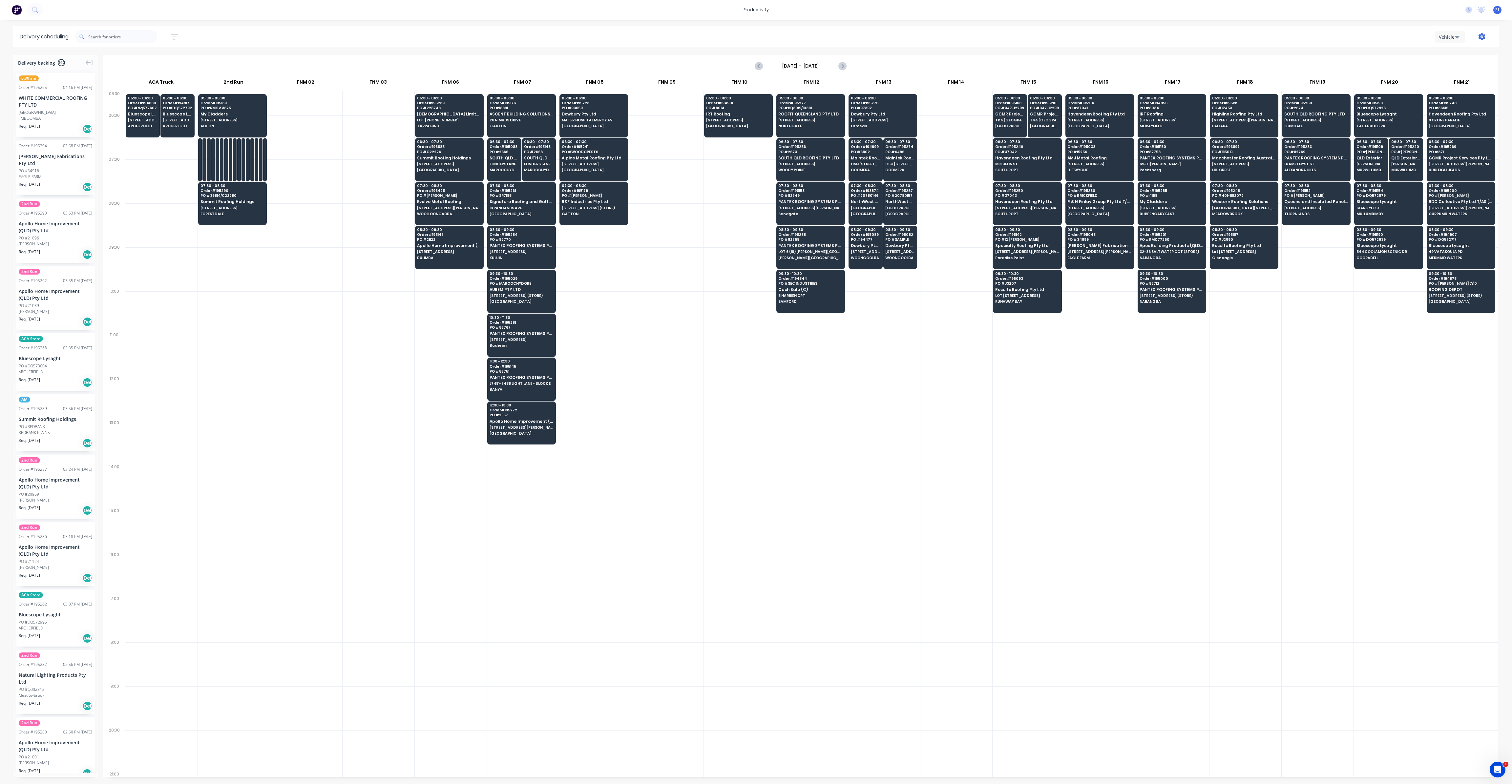
click at [1481, 39] on icon "button" at bounding box center [1482, 36] width 7 height 7
click at [1461, 55] on div "Run Sheet" at bounding box center [1461, 54] width 50 height 9
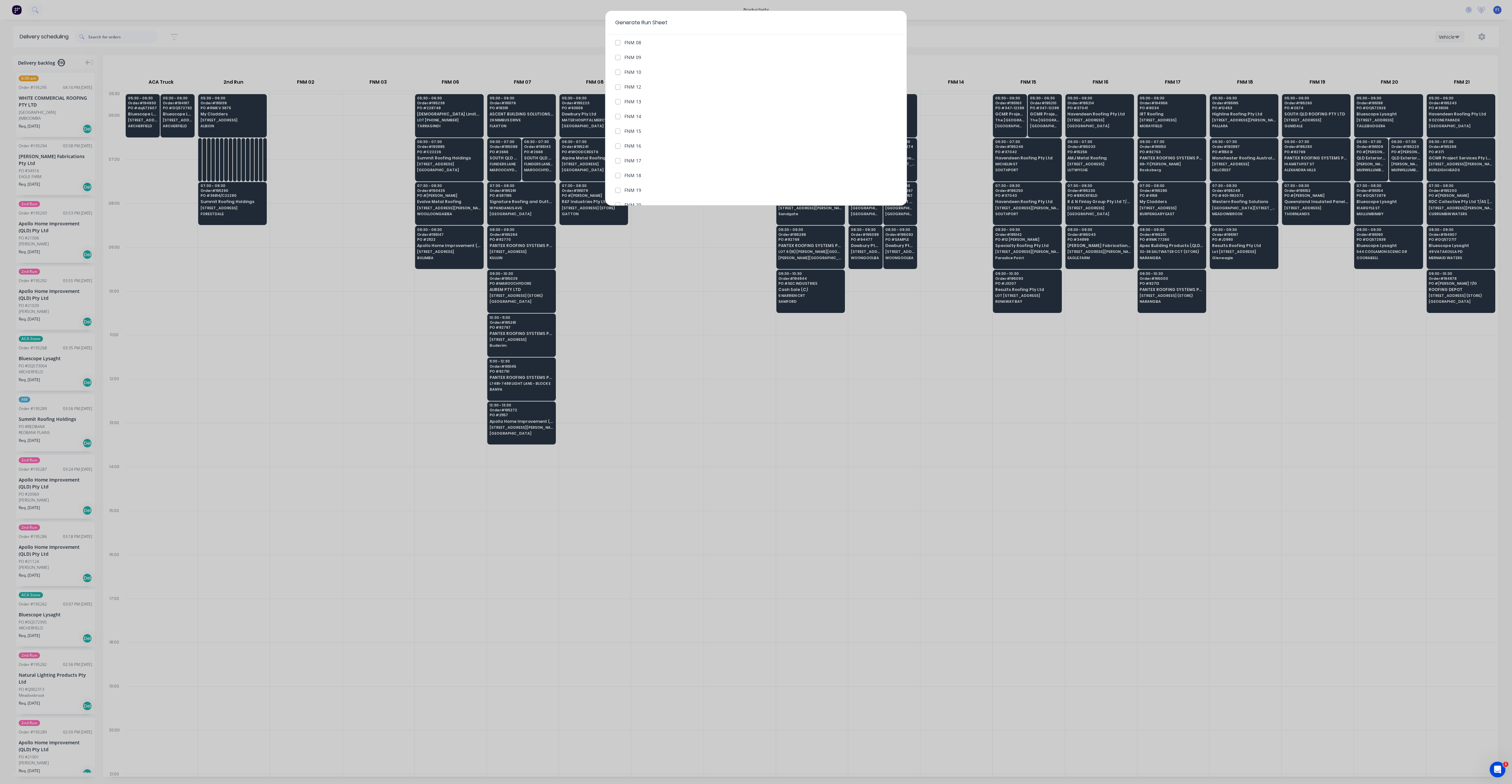
scroll to position [223, 0]
click at [627, 147] on div "Vehicles to include All Vehicles ACA Truck 2nd Run FNM 02 FNM 03 FNM 06 FNM 07 …" at bounding box center [756, 17] width 282 height 305
click at [625, 150] on label "FNM 20" at bounding box center [633, 151] width 17 height 7
click at [616, 150] on 20 "FNM 20" at bounding box center [617, 151] width 5 height 6
checkbox 20 "true"
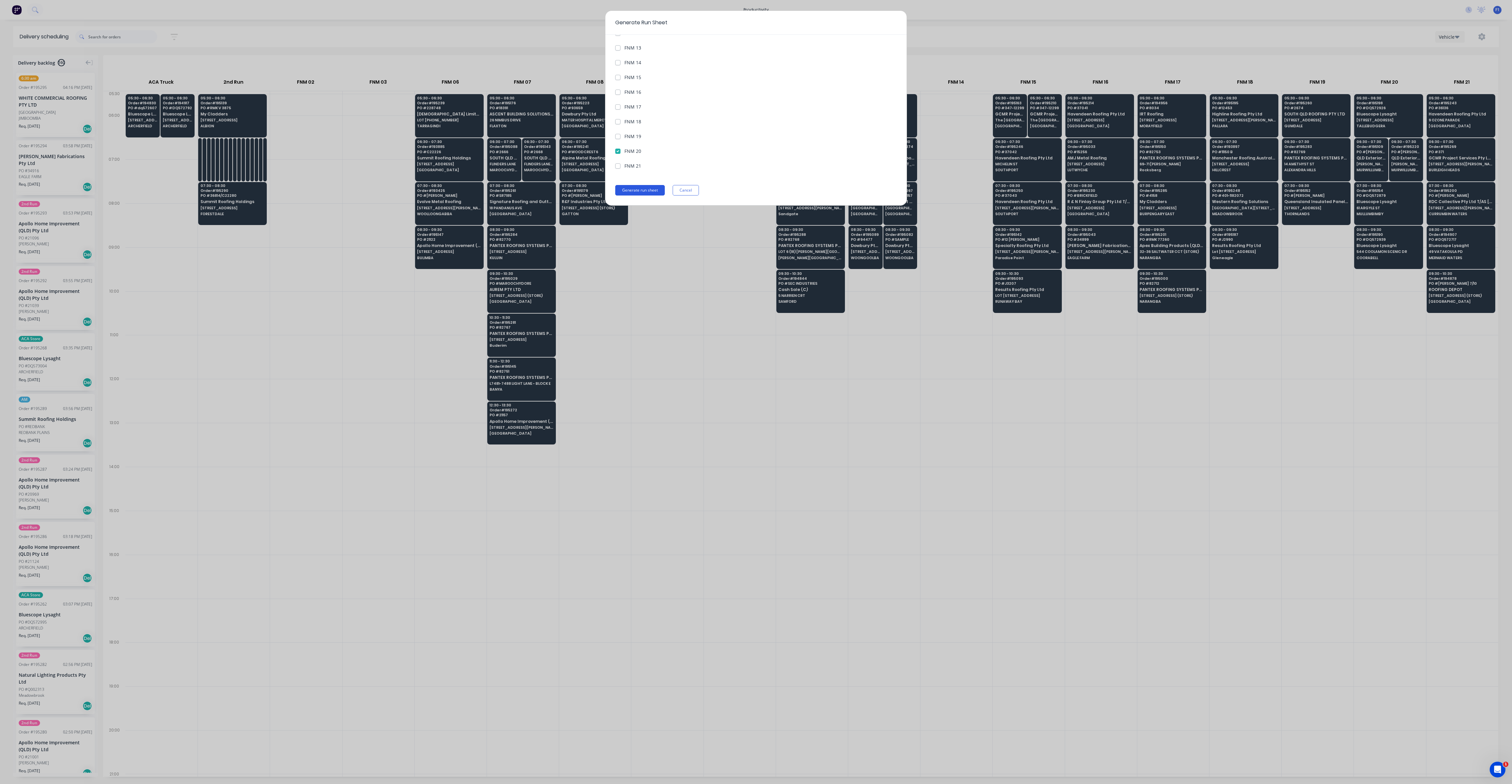
click at [646, 191] on button "Generate run sheet" at bounding box center [640, 190] width 49 height 11
click at [627, 190] on button "Generate run sheet" at bounding box center [640, 190] width 49 height 11
click at [656, 191] on button "Generate run sheet" at bounding box center [640, 190] width 49 height 11
click at [1350, 454] on div "Generate Run Sheet Date of Run 11/10/25 Vehicles to include All Vehicles ACA Tr…" at bounding box center [756, 392] width 1512 height 784
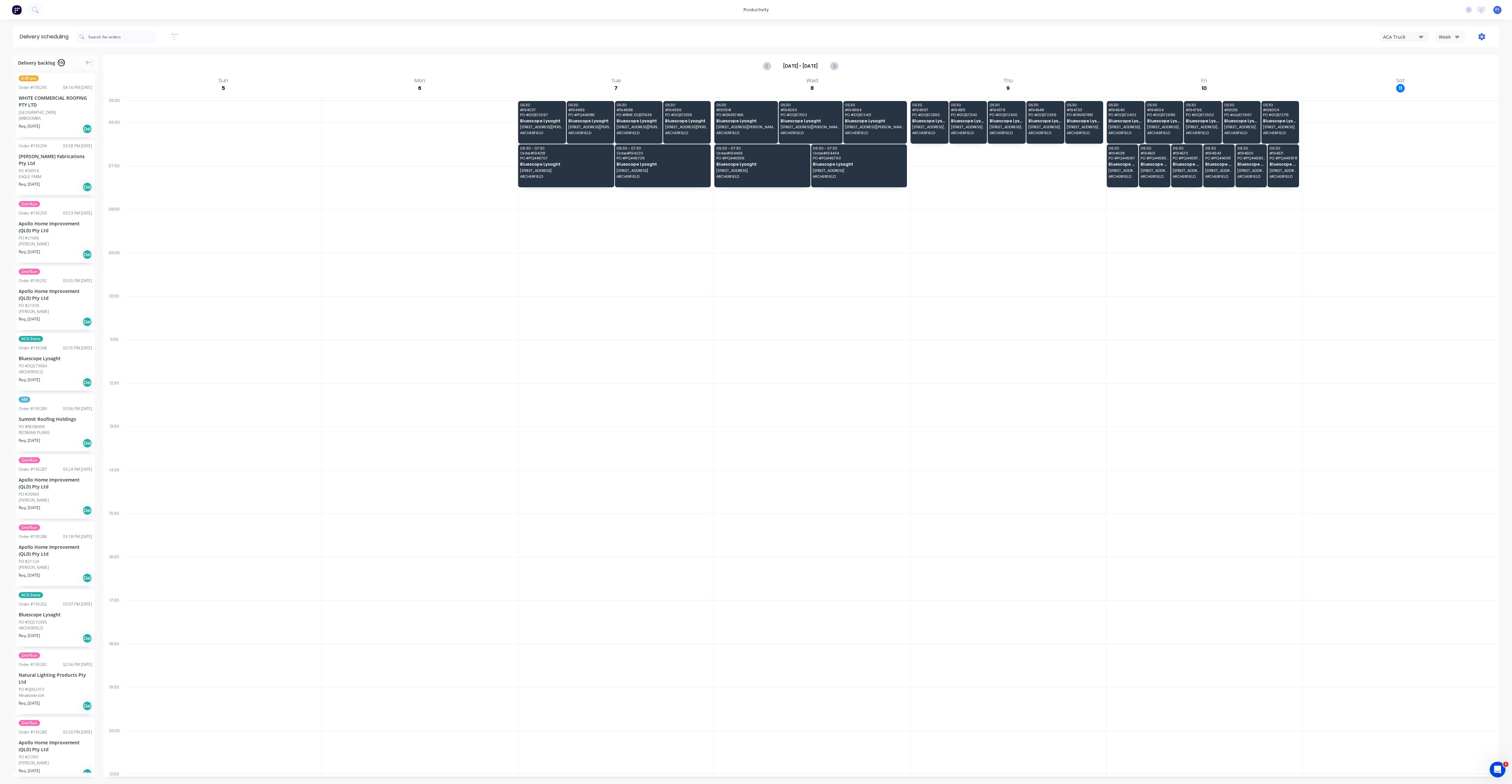
click at [1479, 36] on icon "button" at bounding box center [1481, 36] width 7 height 7
click at [1460, 59] on div "Run Sheet" at bounding box center [1461, 54] width 50 height 9
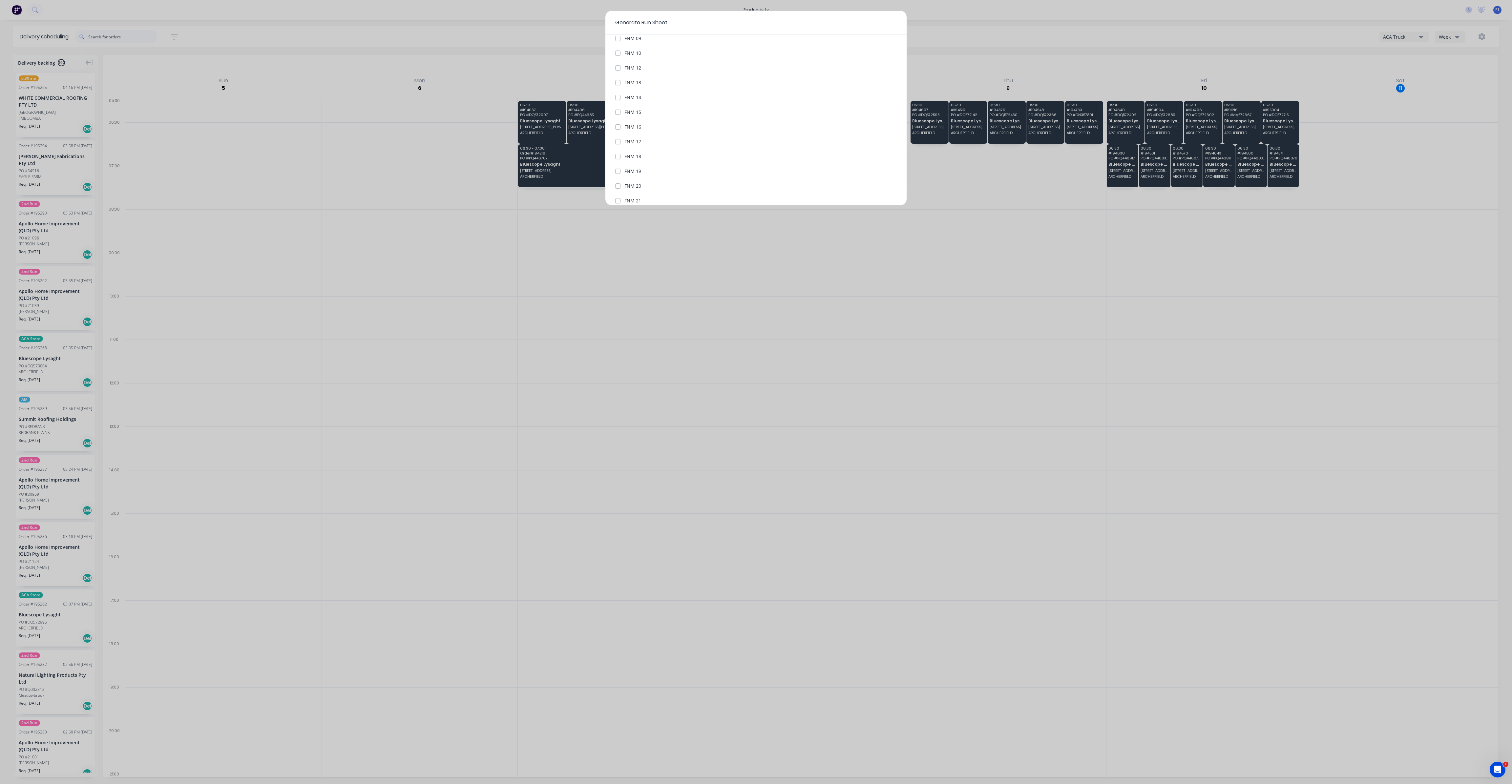
scroll to position [223, 0]
click at [1060, 309] on div "Generate Run Sheet Date of Run [DATE] Vehicles to include All Vehicles ACA Truc…" at bounding box center [756, 392] width 1512 height 784
click at [641, 66] on input "[DATE]" at bounding box center [643, 67] width 55 height 10
click at [640, 123] on div "13" at bounding box center [637, 126] width 10 height 10
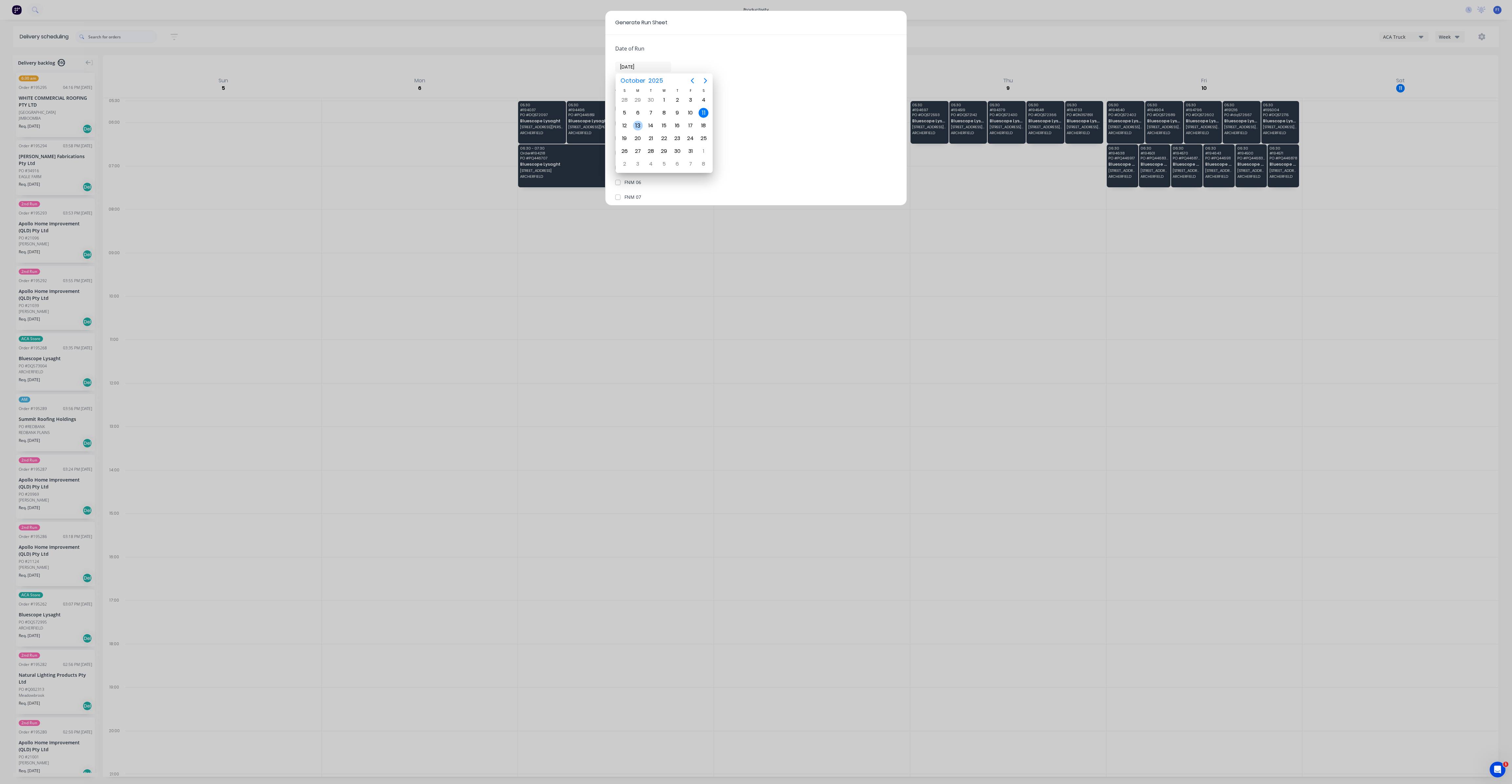
type input "13/10/25"
click at [625, 151] on label "FNM 20" at bounding box center [633, 151] width 17 height 7
click at [616, 151] on 20 "FNM 20" at bounding box center [617, 151] width 5 height 6
checkbox 20 "true"
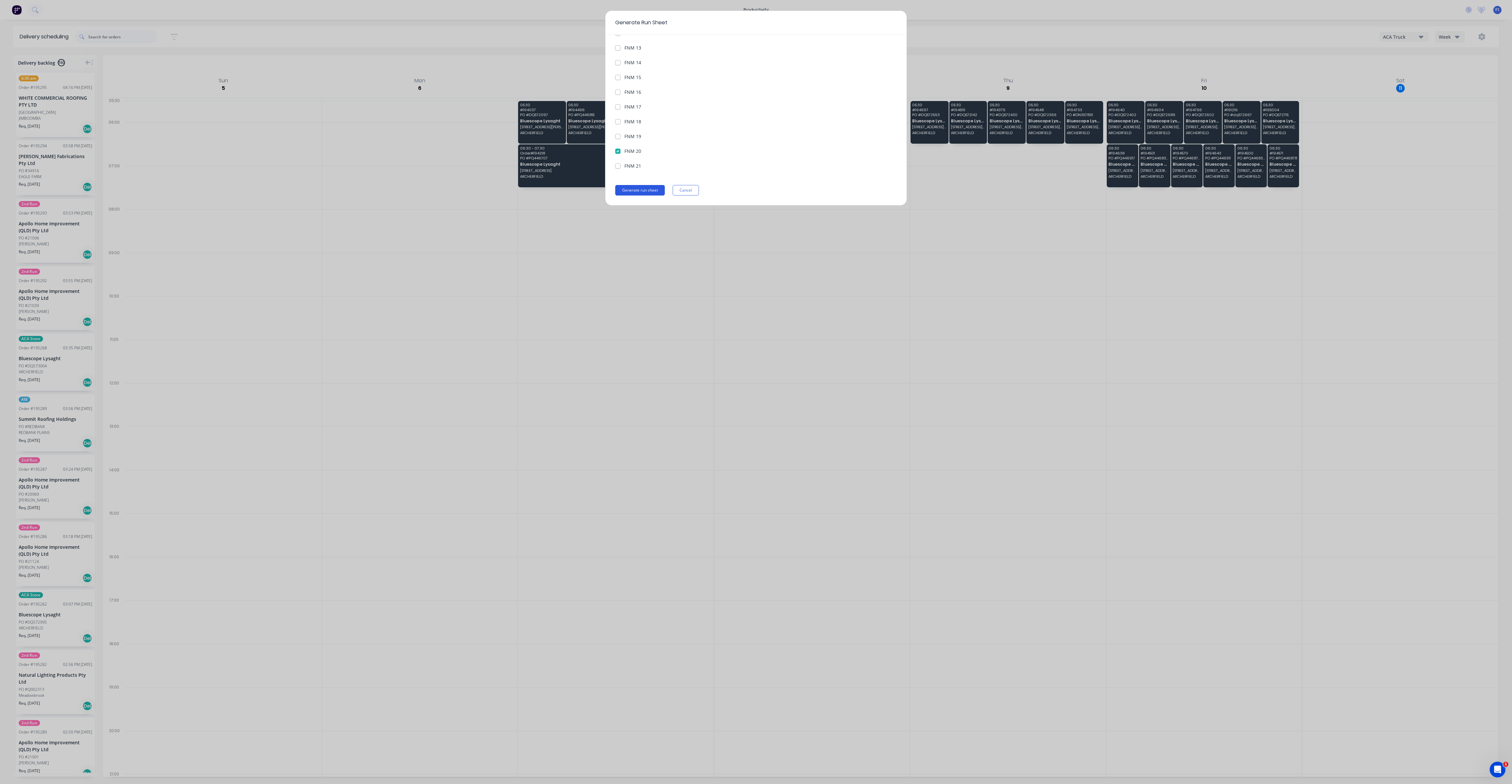
click at [637, 189] on button "Generate run sheet" at bounding box center [640, 190] width 49 height 11
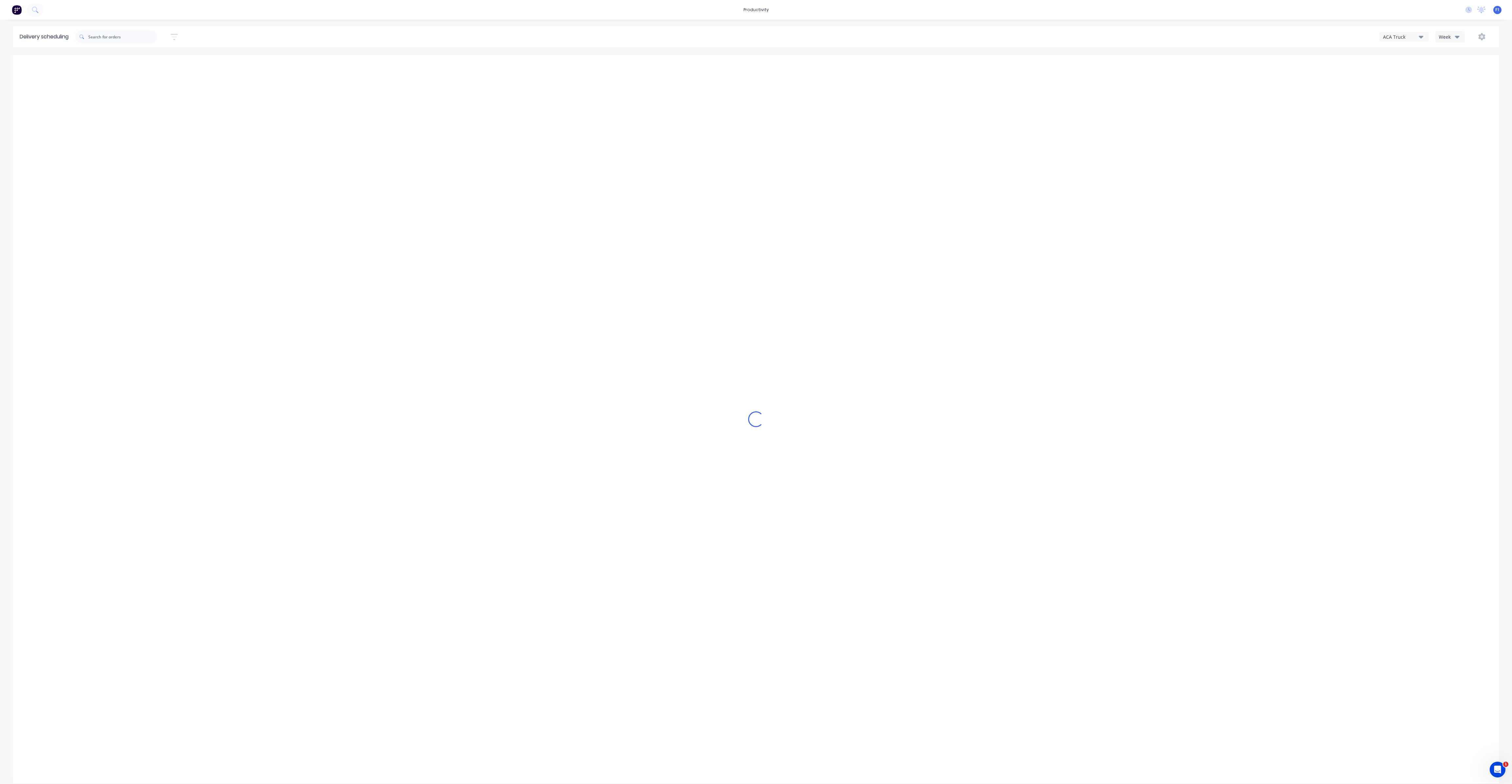
click at [1458, 38] on icon "button" at bounding box center [1457, 37] width 5 height 2
click at [1447, 71] on div "Vehicle" at bounding box center [1468, 67] width 65 height 13
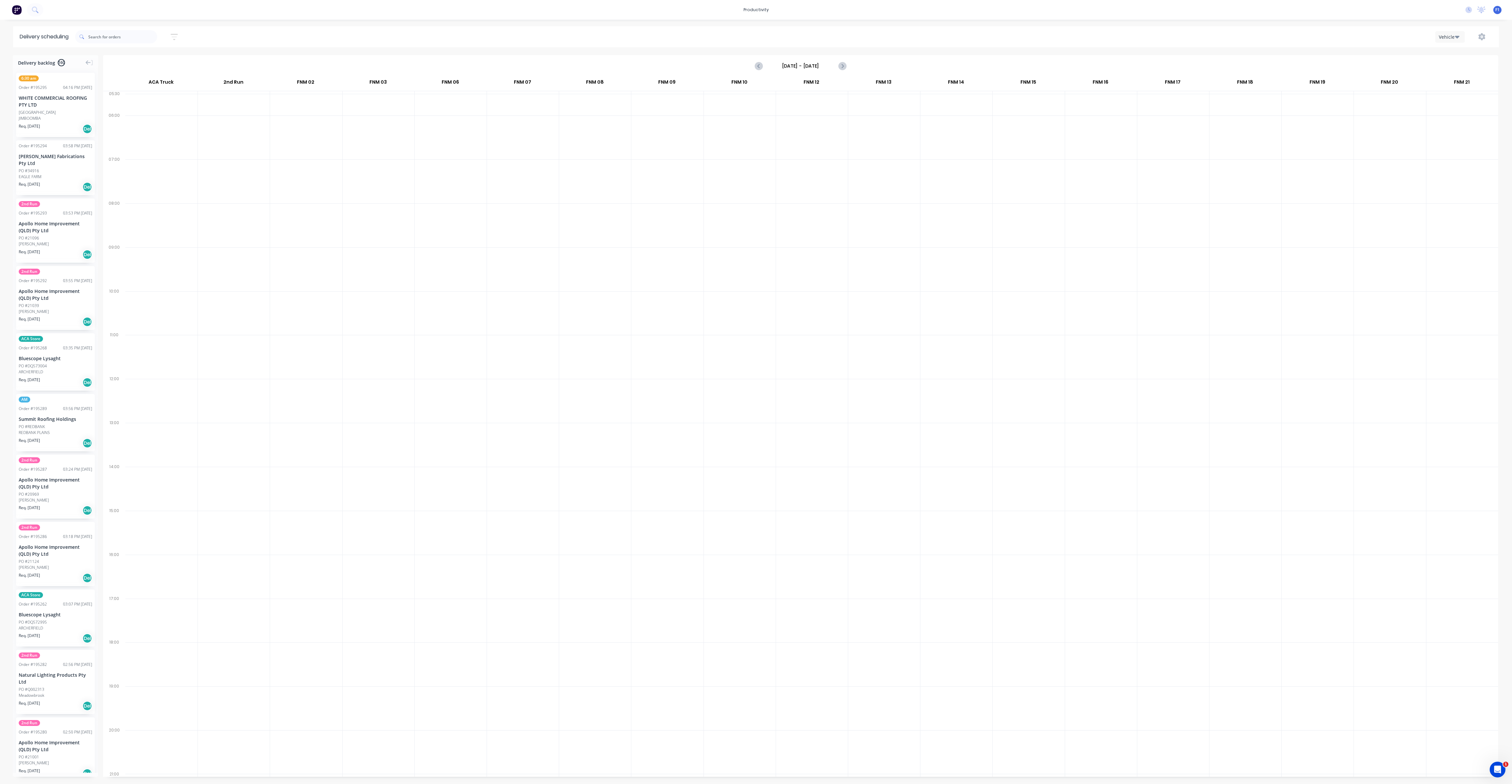
click at [832, 65] on input "[DATE] - [DATE]" at bounding box center [801, 66] width 65 height 10
click at [789, 127] on div "13" at bounding box center [790, 124] width 10 height 10
type input "[DATE] - [DATE]"
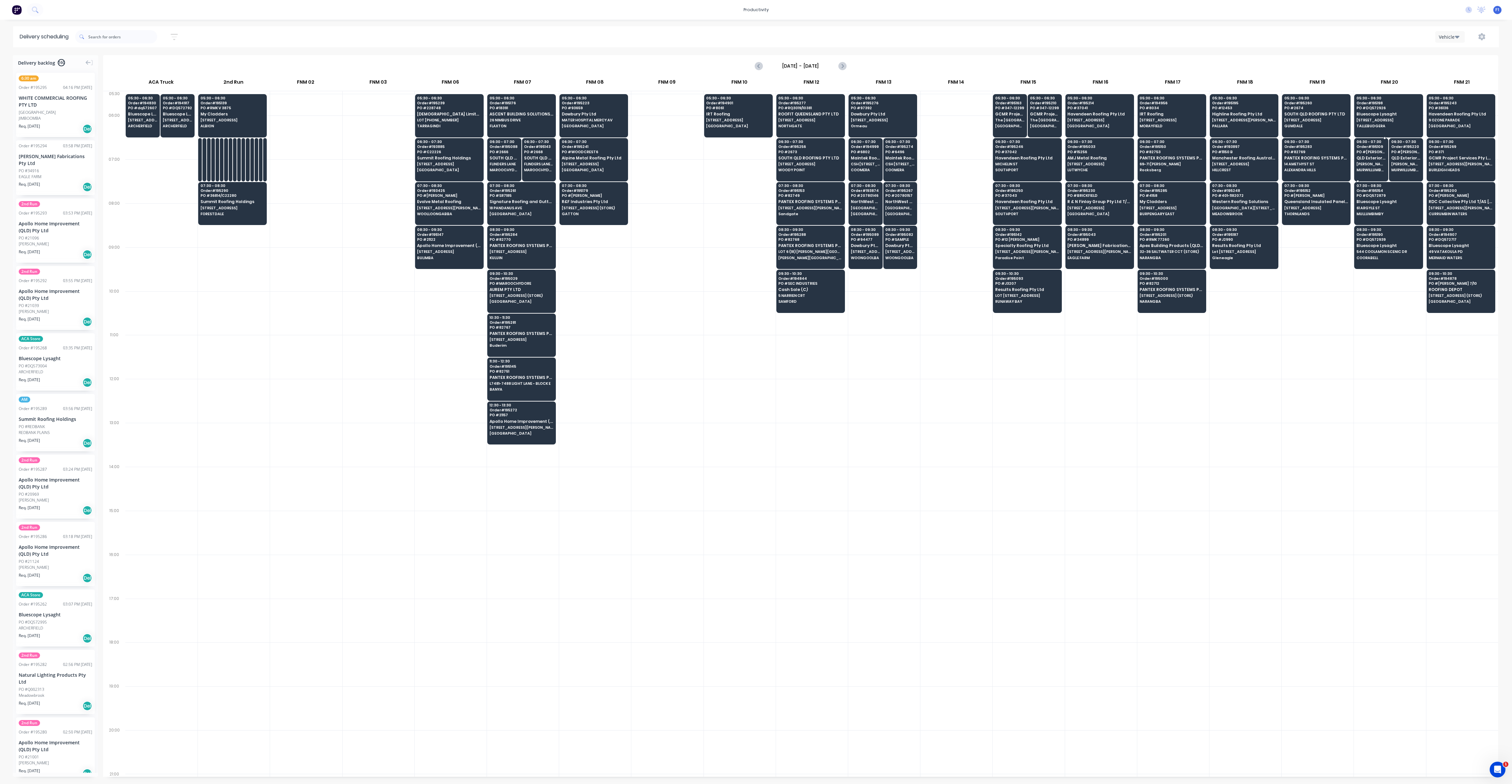
click at [1369, 163] on span "[PERSON_NAME] DR" at bounding box center [1371, 164] width 29 height 4
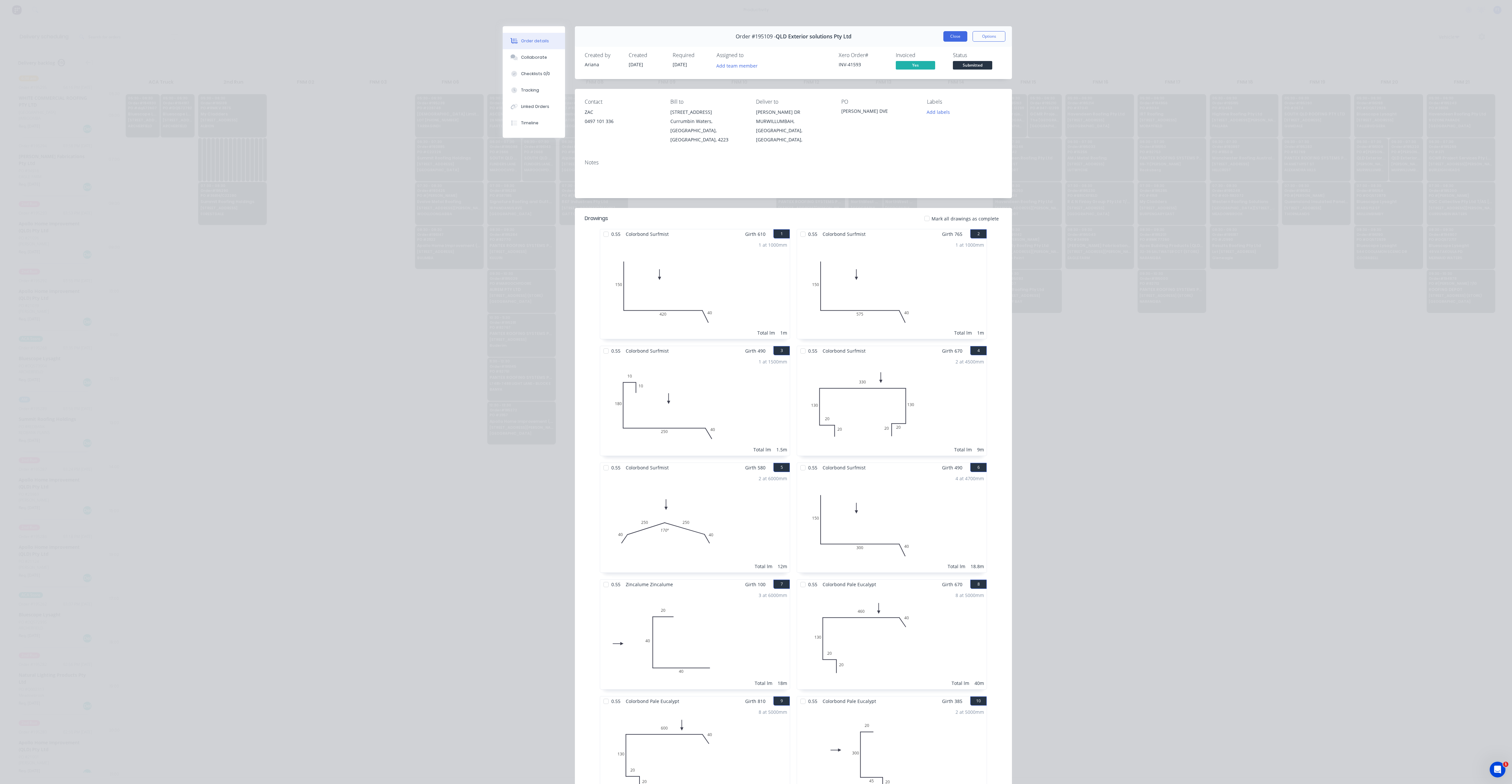
click at [954, 40] on button "Close" at bounding box center [955, 36] width 24 height 11
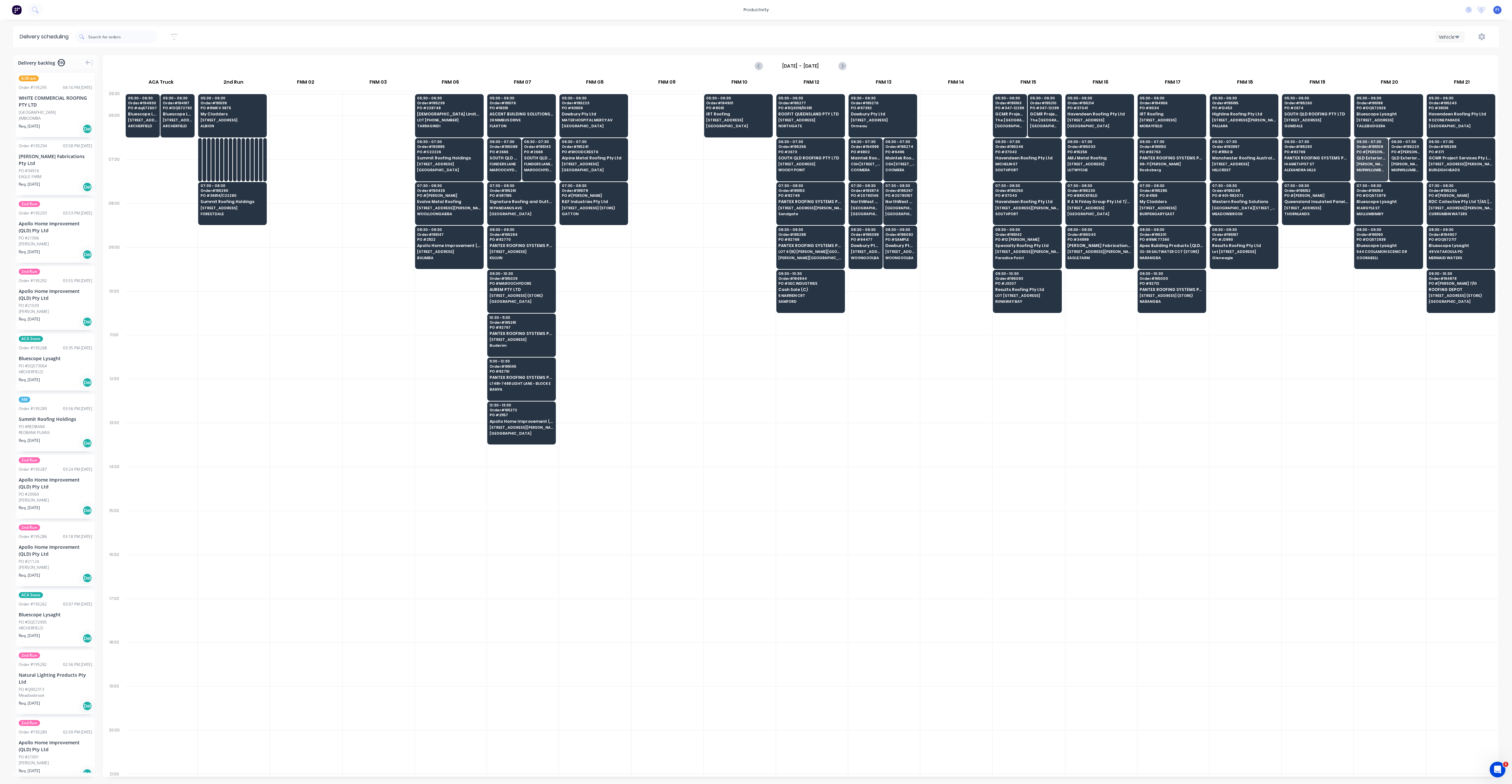
click at [883, 413] on div at bounding box center [884, 401] width 72 height 44
